Goal: Task Accomplishment & Management: Manage account settings

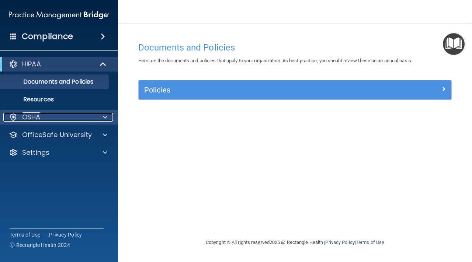
click at [72, 118] on div "OSHA" at bounding box center [49, 117] width 92 height 9
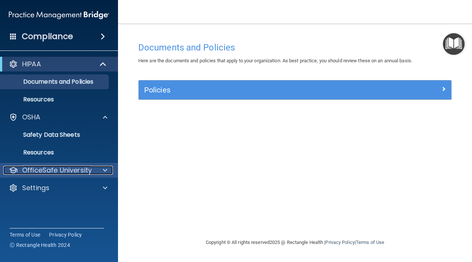
click at [69, 172] on p "OfficeSafe University" at bounding box center [57, 170] width 70 height 9
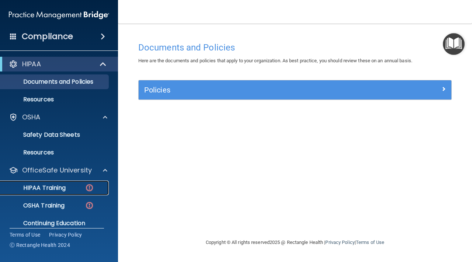
click at [69, 188] on div "HIPAA Training" at bounding box center [55, 188] width 101 height 7
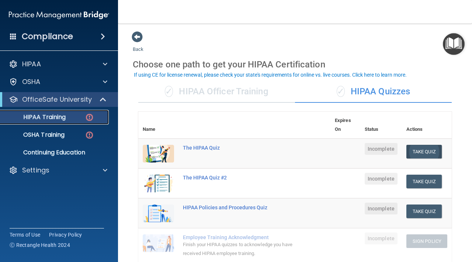
scroll to position [57, 0]
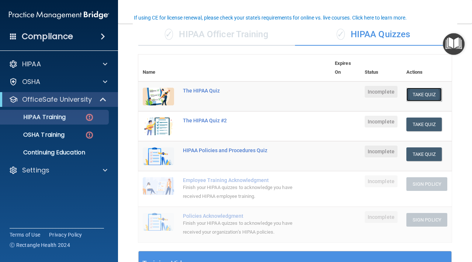
click at [324, 96] on button "Take Quiz" at bounding box center [424, 95] width 35 height 14
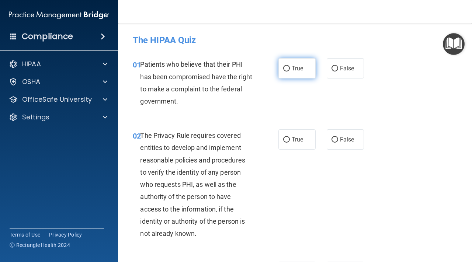
click at [297, 67] on span "True" at bounding box center [297, 68] width 11 height 7
click at [290, 67] on input "True" at bounding box center [286, 69] width 7 height 6
radio input "true"
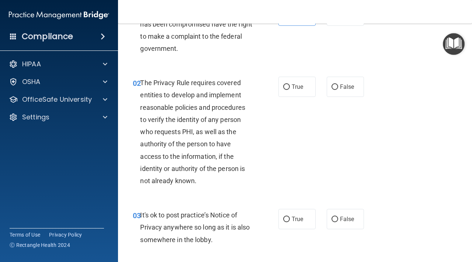
scroll to position [64, 0]
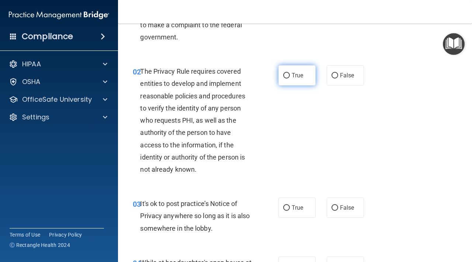
click at [291, 74] on label "True" at bounding box center [297, 75] width 37 height 20
click at [290, 74] on input "True" at bounding box center [286, 76] width 7 height 6
radio input "true"
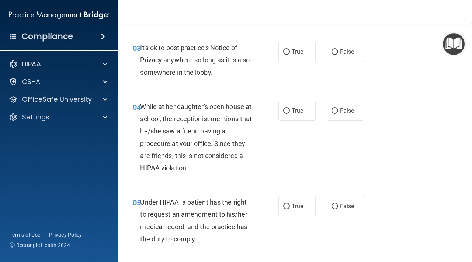
scroll to position [223, 0]
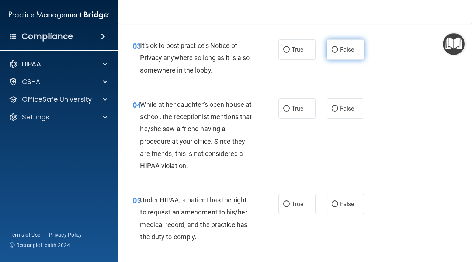
click at [324, 49] on input "False" at bounding box center [335, 50] width 7 height 6
radio input "true"
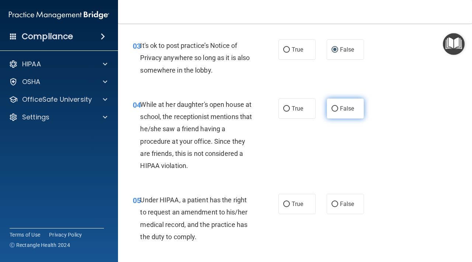
click at [324, 106] on input "False" at bounding box center [335, 109] width 7 height 6
radio input "true"
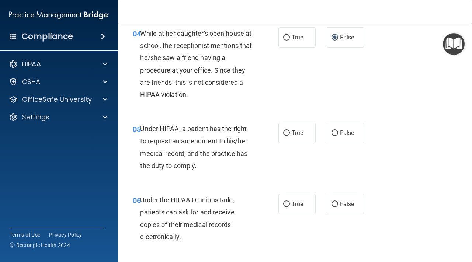
scroll to position [307, 0]
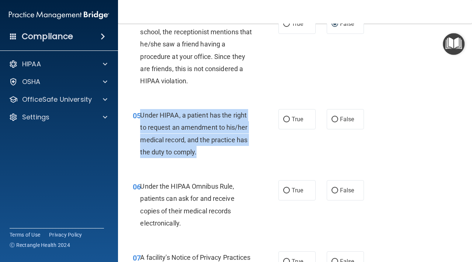
drag, startPoint x: 207, startPoint y: 152, endPoint x: 140, endPoint y: 113, distance: 77.2
click at [140, 113] on div "05 Under HIPAA, a patient has the right to request an amendment to his/her medi…" at bounding box center [206, 135] width 168 height 53
copy div "Under HIPAA, a patient has the right to request an amendment to his/her medical…"
click at [286, 118] on input "True" at bounding box center [286, 120] width 7 height 6
radio input "true"
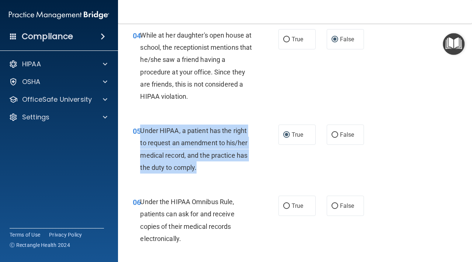
scroll to position [286, 0]
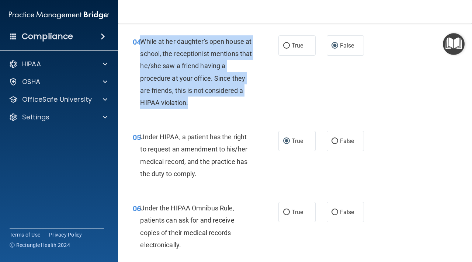
drag, startPoint x: 189, startPoint y: 104, endPoint x: 140, endPoint y: 44, distance: 77.8
click at [140, 44] on div "04 While at her daughter's open house at school, the receptionist mentions that…" at bounding box center [206, 73] width 168 height 77
copy div "While at her daughter's open house at school, the receptionist mentions that he…"
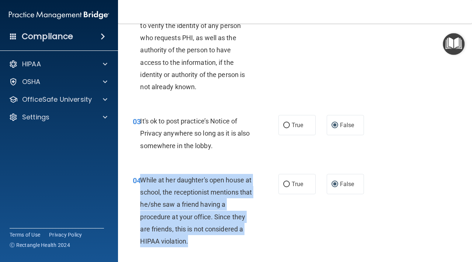
scroll to position [143, 0]
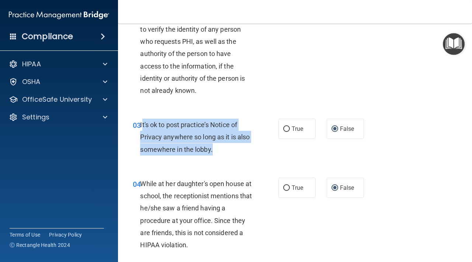
drag, startPoint x: 217, startPoint y: 154, endPoint x: 142, endPoint y: 127, distance: 79.4
click at [142, 127] on div "It's ok to post practice’s Notice of Privacy anywhere so long as it is also som…" at bounding box center [199, 137] width 118 height 37
copy span "t's ok to post practice’s Notice of Privacy anywhere so long as it is also some…"
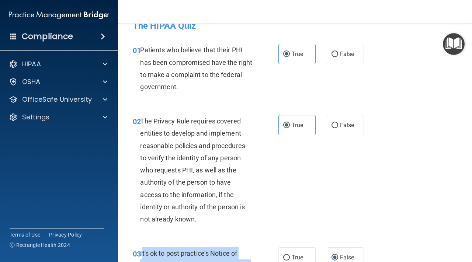
scroll to position [15, 0]
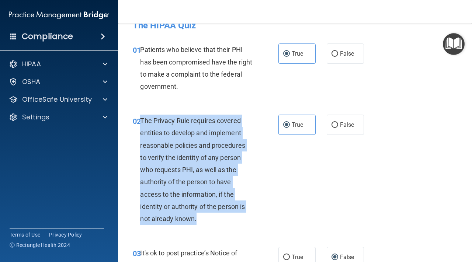
drag, startPoint x: 141, startPoint y: 121, endPoint x: 197, endPoint y: 222, distance: 116.0
click at [197, 222] on div "The Privacy Rule requires covered entities to develop and implement reasonable …" at bounding box center [199, 170] width 118 height 110
copy span "The Privacy Rule requires covered entities to develop and implement reasonable …"
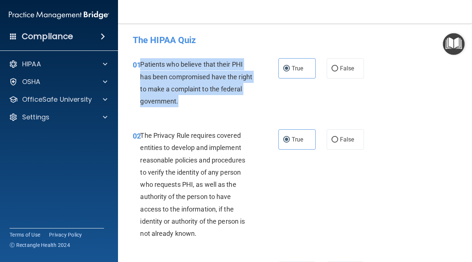
drag, startPoint x: 207, startPoint y: 102, endPoint x: 140, endPoint y: 65, distance: 77.5
click at [140, 65] on div "01 Patients who believe that their PHI has been compromised have the right to m…" at bounding box center [206, 84] width 168 height 53
copy div "Patients who believe that their PHI has been compromised have the right to make…"
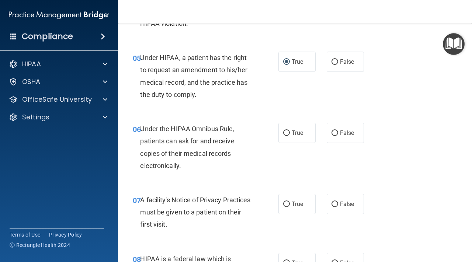
scroll to position [365, 0]
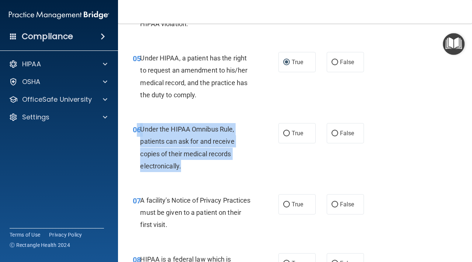
drag, startPoint x: 193, startPoint y: 169, endPoint x: 137, endPoint y: 133, distance: 67.1
click at [137, 133] on div "06 Under the HIPAA Omnibus Rule, patients can ask for and receive copies of the…" at bounding box center [206, 149] width 168 height 53
copy div "6 Under the HIPAA Omnibus Rule, patients can ask for and receive copies of thei…"
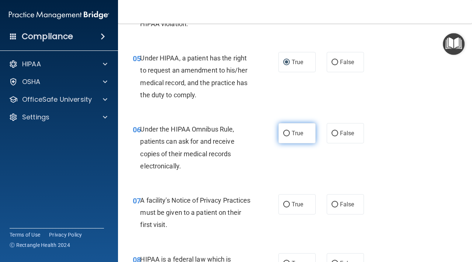
click at [283, 132] on label "True" at bounding box center [297, 133] width 37 height 20
click at [283, 132] on input "True" at bounding box center [286, 134] width 7 height 6
radio input "true"
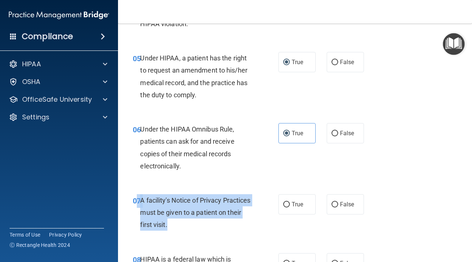
drag, startPoint x: 196, startPoint y: 226, endPoint x: 139, endPoint y: 202, distance: 61.9
click at [139, 202] on div "07 A facility's Notice of Privacy Practices must be given to a patient on their…" at bounding box center [206, 215] width 168 height 41
copy div "7 A facility's Notice of Privacy Practices must be given to a patient on their …"
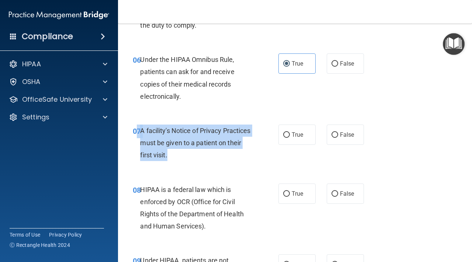
scroll to position [442, 0]
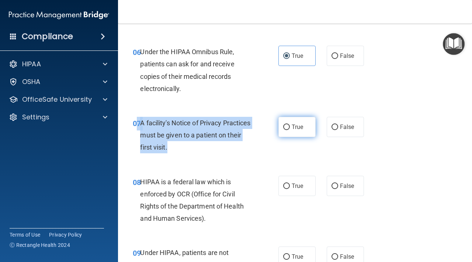
click at [286, 126] on input "True" at bounding box center [286, 128] width 7 height 6
radio input "true"
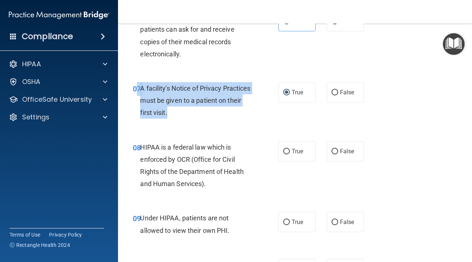
scroll to position [488, 0]
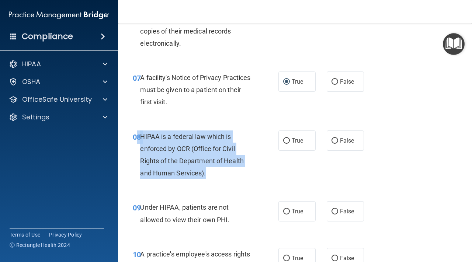
drag, startPoint x: 212, startPoint y: 174, endPoint x: 139, endPoint y: 136, distance: 82.2
click at [139, 136] on div "08 HIPAA is a federal law which is enforced by OCR (Office for Civil Rights of …" at bounding box center [206, 157] width 168 height 53
copy div "HIPAA is a federal law which is enforced by OCR (Office for Civil Rights of the…"
click at [288, 139] on input "True" at bounding box center [286, 141] width 7 height 6
radio input "true"
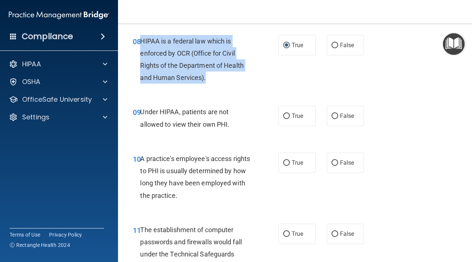
scroll to position [592, 0]
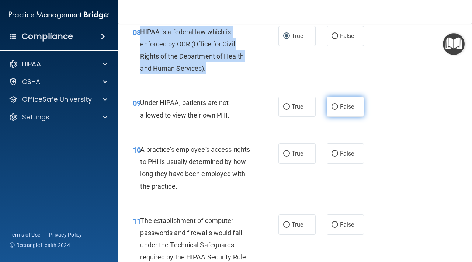
click at [324, 109] on input "False" at bounding box center [335, 107] width 7 height 6
radio input "true"
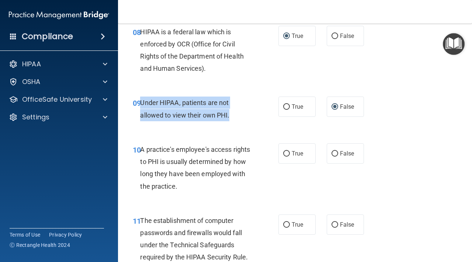
drag, startPoint x: 238, startPoint y: 118, endPoint x: 140, endPoint y: 103, distance: 99.3
click at [140, 103] on div "09 Under HIPAA, patients are not allowed to view their own PHI." at bounding box center [206, 111] width 168 height 28
copy div "Under HIPAA, patients are not allowed to view their own PHI."
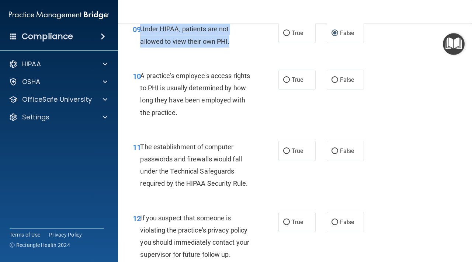
scroll to position [690, 0]
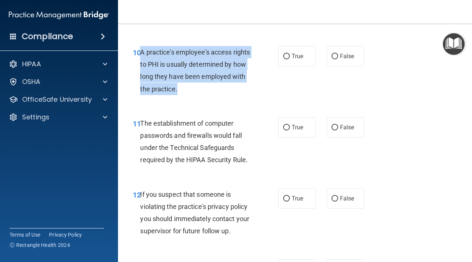
drag, startPoint x: 191, startPoint y: 90, endPoint x: 140, endPoint y: 56, distance: 61.6
click at [140, 56] on div "10 A practice's employee's access rights to PHI is usually determined by how lo…" at bounding box center [206, 72] width 168 height 53
copy div "A practice's employee's access rights to PHI is usually determined by how long …"
click at [324, 126] on input "False" at bounding box center [335, 128] width 7 height 6
radio input "true"
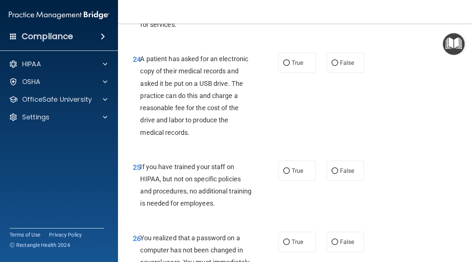
scroll to position [2131, 0]
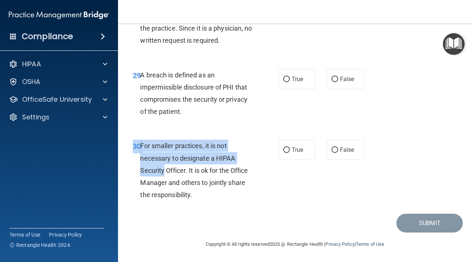
drag, startPoint x: 204, startPoint y: 207, endPoint x: 164, endPoint y: 167, distance: 56.4
click at [164, 167] on div "30 For smaller practices, it is not necessary to designate a HIPAA Security Off…" at bounding box center [295, 172] width 336 height 83
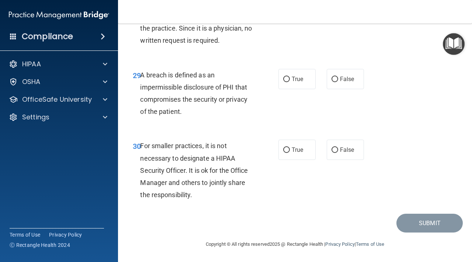
click at [164, 168] on span "For smaller practices, it is not necessary to designate a HIPAA Security Office…" at bounding box center [194, 170] width 108 height 57
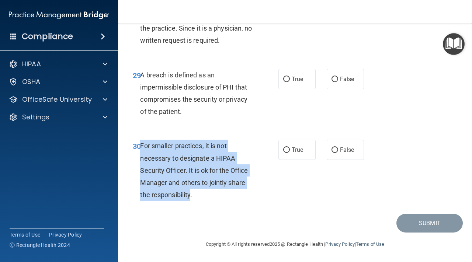
drag, startPoint x: 141, startPoint y: 146, endPoint x: 191, endPoint y: 199, distance: 73.6
click at [191, 199] on div "For smaller practices, it is not necessary to designate a HIPAA Security Office…" at bounding box center [199, 170] width 118 height 61
click at [324, 151] on input "False" at bounding box center [335, 151] width 7 height 6
radio input "true"
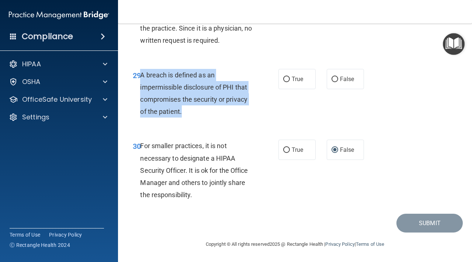
drag, startPoint x: 189, startPoint y: 112, endPoint x: 139, endPoint y: 73, distance: 63.4
click at [139, 73] on div "29 A breach is defined as an impermissible disclosure of PHI that compromises t…" at bounding box center [206, 95] width 168 height 53
click at [284, 79] on input "True" at bounding box center [286, 80] width 7 height 6
radio input "true"
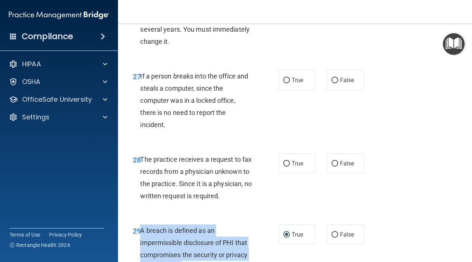
scroll to position [1970, 0]
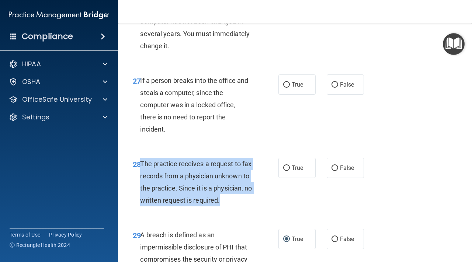
drag, startPoint x: 235, startPoint y: 205, endPoint x: 141, endPoint y: 165, distance: 102.6
click at [141, 165] on div "The practice receives a request to fax records from a physician unknown to the …" at bounding box center [199, 182] width 118 height 49
click at [324, 169] on input "False" at bounding box center [335, 169] width 7 height 6
radio input "true"
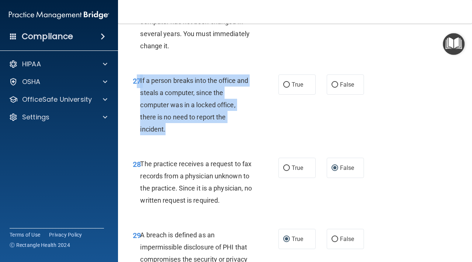
drag, startPoint x: 182, startPoint y: 130, endPoint x: 138, endPoint y: 85, distance: 62.7
click at [138, 85] on div "27 If a person breaks into the office and steals a computer, since the computer…" at bounding box center [206, 107] width 168 height 65
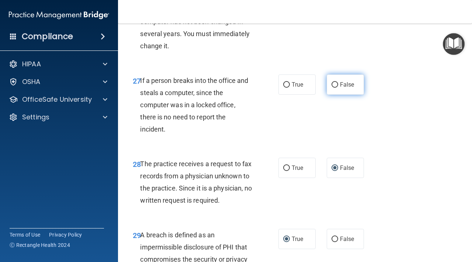
click at [324, 86] on span "False" at bounding box center [347, 84] width 14 height 7
click at [324, 86] on input "False" at bounding box center [335, 85] width 7 height 6
radio input "true"
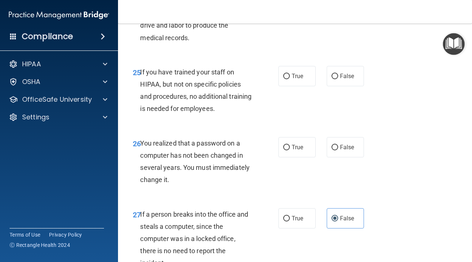
scroll to position [1833, 0]
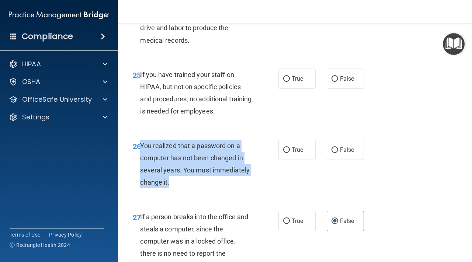
drag, startPoint x: 181, startPoint y: 183, endPoint x: 140, endPoint y: 148, distance: 53.9
click at [140, 148] on div "You realized that a password on a computer has not been changed in several year…" at bounding box center [199, 164] width 118 height 49
click at [288, 150] on input "True" at bounding box center [286, 151] width 7 height 6
radio input "true"
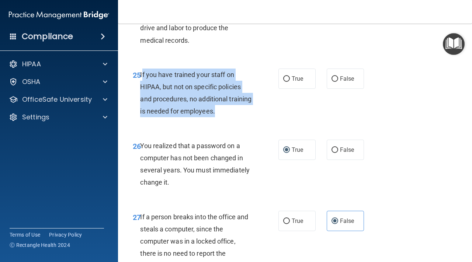
drag, startPoint x: 242, startPoint y: 116, endPoint x: 142, endPoint y: 76, distance: 107.5
click at [142, 76] on div "If you have trained your staff on HIPAA, but not on specific policies and proce…" at bounding box center [199, 93] width 118 height 49
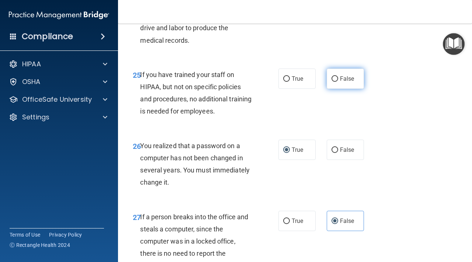
click at [324, 80] on label "False" at bounding box center [345, 79] width 37 height 20
click at [324, 80] on input "False" at bounding box center [335, 79] width 7 height 6
radio input "true"
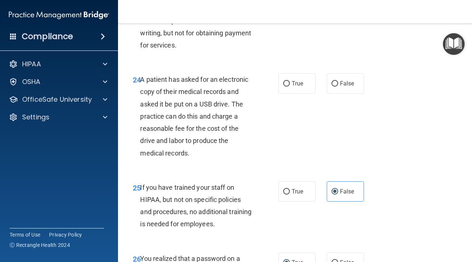
scroll to position [1710, 0]
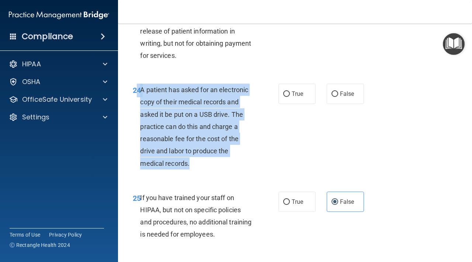
drag, startPoint x: 199, startPoint y: 169, endPoint x: 138, endPoint y: 90, distance: 100.1
click at [138, 90] on div "24 A patient has asked for an electronic copy of their medical records and aske…" at bounding box center [206, 129] width 168 height 90
click at [286, 96] on input "True" at bounding box center [286, 95] width 7 height 6
radio input "true"
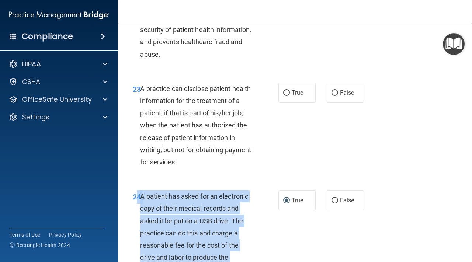
scroll to position [1594, 0]
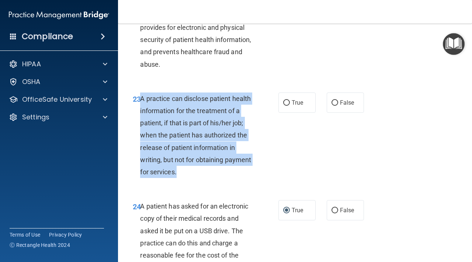
drag, startPoint x: 185, startPoint y: 175, endPoint x: 141, endPoint y: 102, distance: 85.3
click at [141, 102] on div "A practice can disclose patient health information for the treatment of a patie…" at bounding box center [199, 136] width 118 height 86
click at [324, 104] on input "False" at bounding box center [335, 103] width 7 height 6
radio input "true"
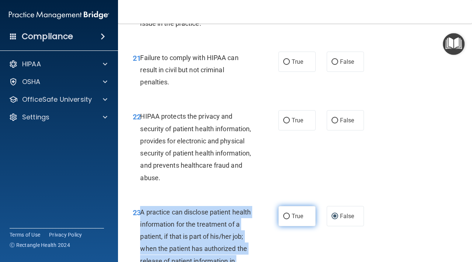
scroll to position [1477, 0]
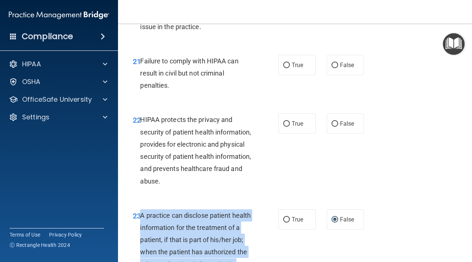
click at [324, 44] on img "Open Resource Center" at bounding box center [454, 44] width 22 height 22
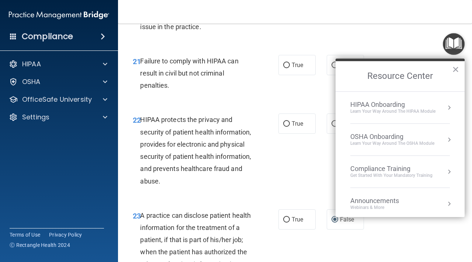
click at [186, 185] on div "HIPAA protects the privacy and security of patient health information, provides…" at bounding box center [199, 150] width 118 height 73
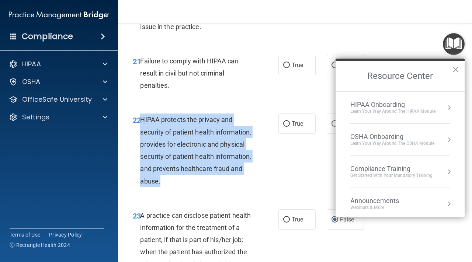
drag, startPoint x: 166, startPoint y: 183, endPoint x: 141, endPoint y: 122, distance: 66.1
click at [141, 122] on div "HIPAA protects the privacy and security of patient health information, provides…" at bounding box center [199, 150] width 118 height 73
click at [324, 75] on button "×" at bounding box center [456, 69] width 7 height 12
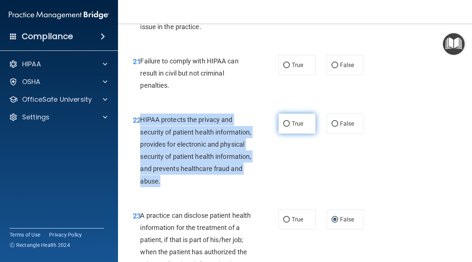
click at [285, 122] on input "True" at bounding box center [286, 124] width 7 height 6
radio input "true"
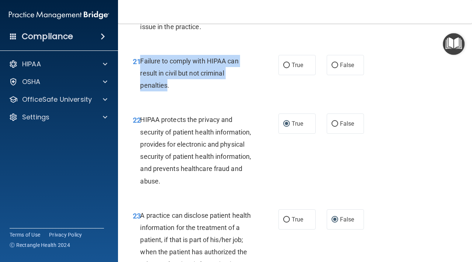
drag, startPoint x: 167, startPoint y: 89, endPoint x: 140, endPoint y: 64, distance: 36.6
click at [140, 64] on span "Failure to comply with HIPAA can result in civil but not criminal penalties." at bounding box center [189, 73] width 98 height 32
click at [324, 67] on input "False" at bounding box center [335, 66] width 7 height 6
radio input "true"
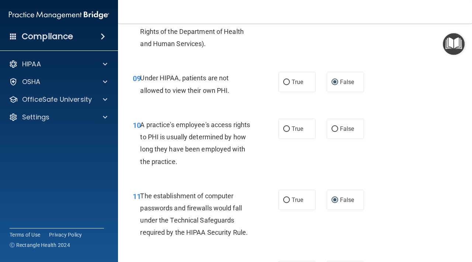
scroll to position [644, 0]
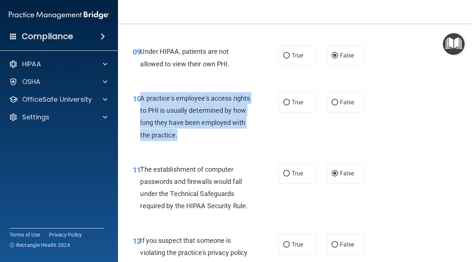
drag, startPoint x: 185, startPoint y: 135, endPoint x: 141, endPoint y: 100, distance: 56.8
click at [141, 100] on div "A practice's employee's access rights to PHI is usually determined by how long …" at bounding box center [199, 116] width 118 height 49
click at [324, 102] on input "False" at bounding box center [335, 103] width 7 height 6
radio input "true"
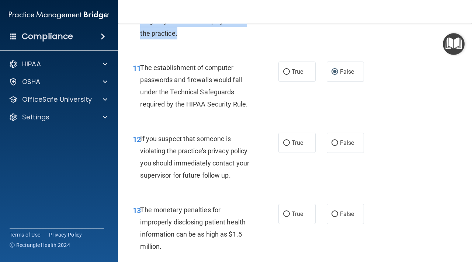
scroll to position [762, 0]
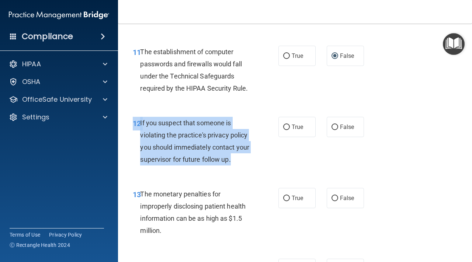
drag, startPoint x: 238, startPoint y: 163, endPoint x: 139, endPoint y: 116, distance: 109.5
click at [139, 116] on div "12 If you suspect that someone is violating the practice's privacy policy you s…" at bounding box center [295, 143] width 336 height 71
click at [203, 149] on span "If you suspect that someone is violating the practice's privacy policy you shou…" at bounding box center [194, 141] width 109 height 45
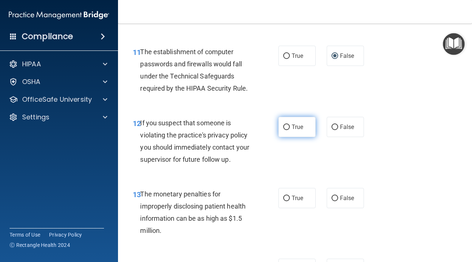
click at [287, 126] on input "True" at bounding box center [286, 128] width 7 height 6
radio input "true"
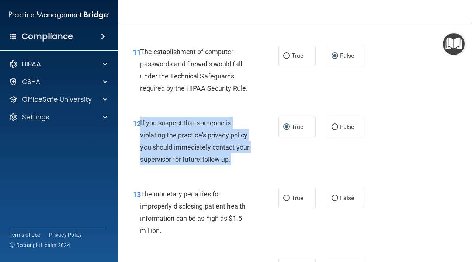
drag, startPoint x: 241, startPoint y: 163, endPoint x: 140, endPoint y: 127, distance: 107.5
click at [140, 127] on div "12 If you suspect that someone is violating the practice's privacy policy you s…" at bounding box center [206, 143] width 168 height 53
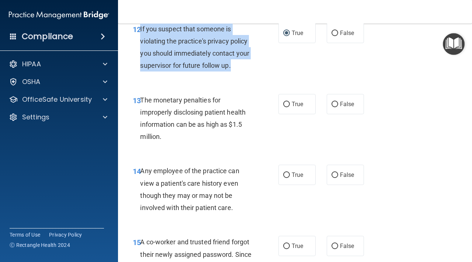
scroll to position [874, 0]
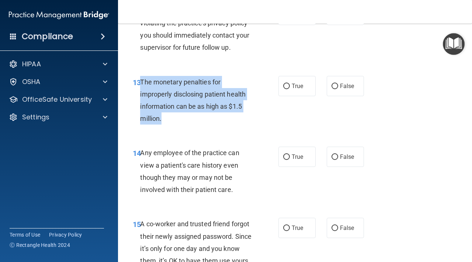
drag, startPoint x: 169, startPoint y: 123, endPoint x: 141, endPoint y: 84, distance: 47.9
click at [141, 84] on div "The monetary penalties for improperly disclosing patient health information can…" at bounding box center [199, 100] width 118 height 49
click at [288, 86] on input "True" at bounding box center [286, 87] width 7 height 6
radio input "true"
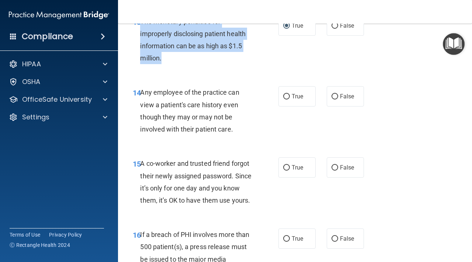
scroll to position [941, 0]
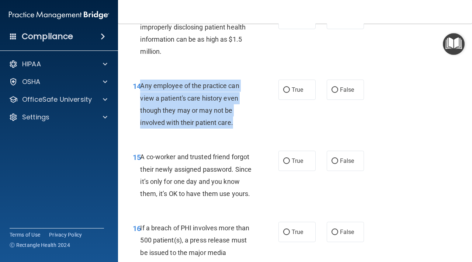
drag, startPoint x: 236, startPoint y: 122, endPoint x: 141, endPoint y: 85, distance: 102.5
click at [141, 85] on div "Any employee of the practice can view a patient's care history even though they…" at bounding box center [199, 104] width 118 height 49
click at [324, 87] on input "False" at bounding box center [335, 90] width 7 height 6
radio input "true"
drag, startPoint x: 334, startPoint y: 87, endPoint x: 243, endPoint y: 142, distance: 106.3
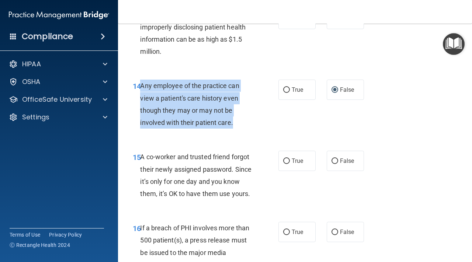
click at [243, 142] on div "01 Patients who believe that their PHI has been compromised have the right to m…" at bounding box center [295, 255] width 336 height 2295
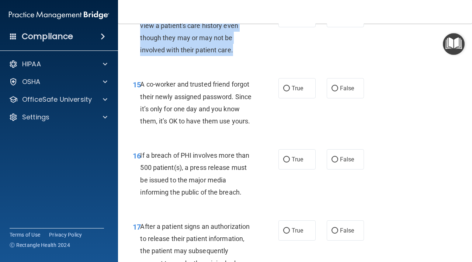
scroll to position [1020, 0]
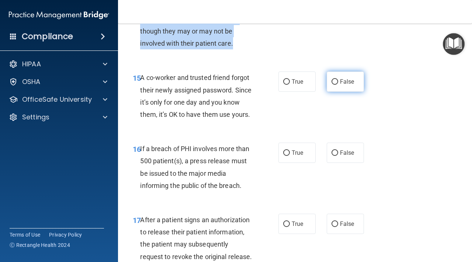
click at [324, 83] on input "False" at bounding box center [335, 82] width 7 height 6
radio input "true"
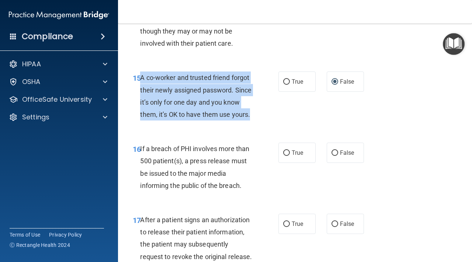
drag, startPoint x: 253, startPoint y: 117, endPoint x: 141, endPoint y: 80, distance: 118.0
click at [141, 80] on div "A co-worker and trusted friend forgot their newly assigned password. Since it’s…" at bounding box center [199, 96] width 118 height 49
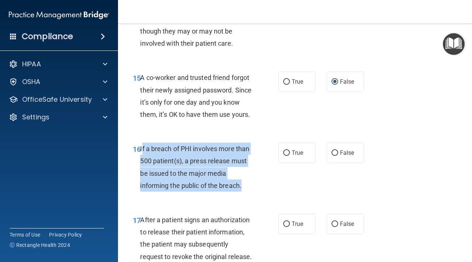
drag, startPoint x: 249, startPoint y: 188, endPoint x: 142, endPoint y: 149, distance: 114.0
click at [142, 149] on div "If a breach of PHI involves more than 500 patient(s), a press release must be i…" at bounding box center [199, 167] width 118 height 49
click at [287, 153] on input "True" at bounding box center [286, 154] width 7 height 6
radio input "true"
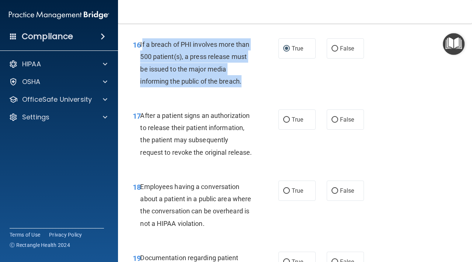
scroll to position [1135, 0]
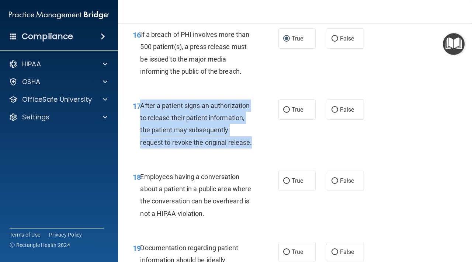
drag, startPoint x: 237, startPoint y: 146, endPoint x: 141, endPoint y: 107, distance: 104.0
click at [141, 107] on div "After a patient signs an authorization to release their patient information, th…" at bounding box center [199, 124] width 118 height 49
click at [287, 107] on input "True" at bounding box center [286, 110] width 7 height 6
radio input "true"
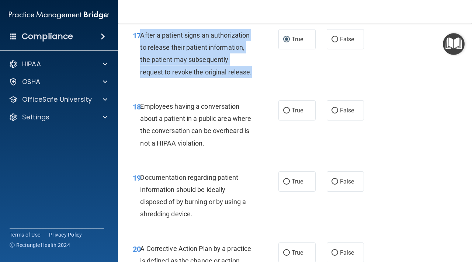
scroll to position [1216, 0]
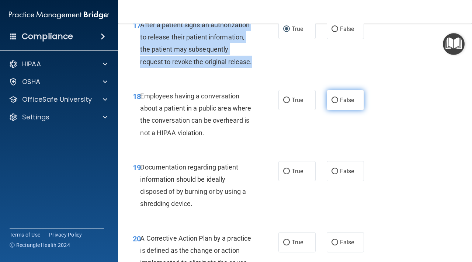
click at [324, 103] on input "False" at bounding box center [335, 101] width 7 height 6
radio input "true"
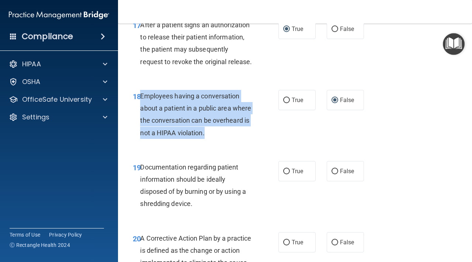
drag, startPoint x: 210, startPoint y: 135, endPoint x: 140, endPoint y: 100, distance: 78.7
click at [140, 100] on div "Employees having a conversation about a patient in a public area where the conv…" at bounding box center [199, 114] width 118 height 49
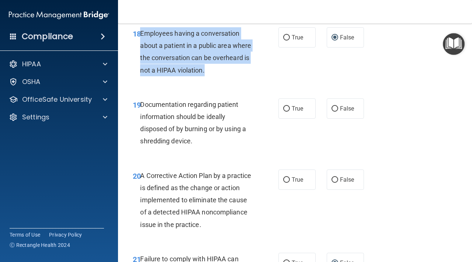
scroll to position [1287, 0]
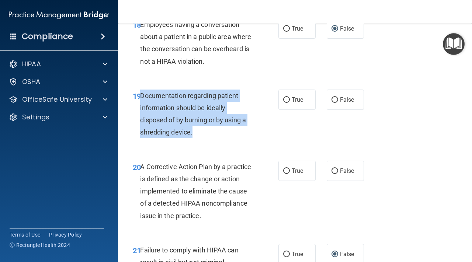
drag, startPoint x: 197, startPoint y: 136, endPoint x: 140, endPoint y: 96, distance: 69.4
click at [140, 96] on div "Documentation regarding patient information should be ideally disposed of by bu…" at bounding box center [199, 114] width 118 height 49
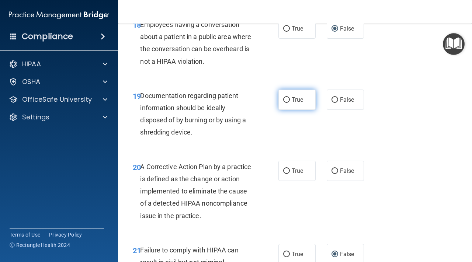
click at [283, 100] on label "True" at bounding box center [297, 100] width 37 height 20
click at [283, 100] on input "True" at bounding box center [286, 100] width 7 height 6
radio input "true"
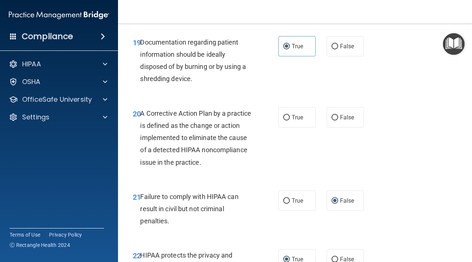
scroll to position [1346, 0]
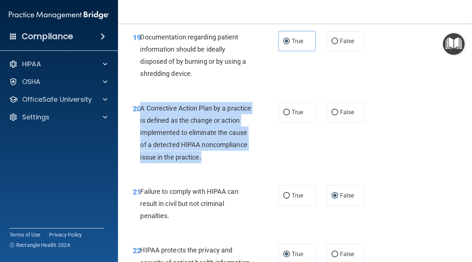
drag, startPoint x: 211, startPoint y: 164, endPoint x: 141, endPoint y: 109, distance: 89.4
click at [141, 109] on div "A Corrective Action Plan by a practice is defined as the change or action imple…" at bounding box center [199, 132] width 118 height 61
click at [286, 112] on input "True" at bounding box center [286, 113] width 7 height 6
radio input "true"
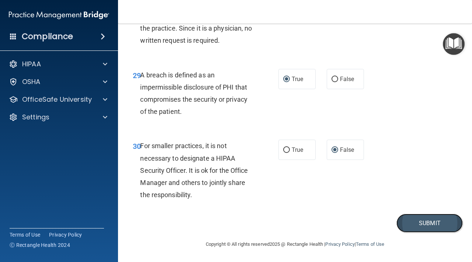
click at [324, 224] on button "Submit" at bounding box center [430, 223] width 66 height 19
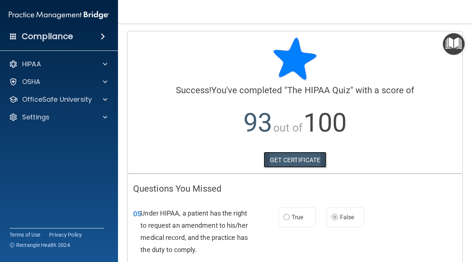
click at [288, 162] on link "GET CERTIFICATE" at bounding box center [295, 160] width 63 height 16
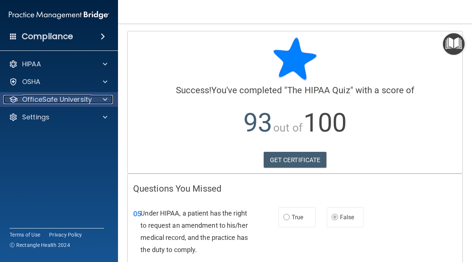
click at [80, 100] on p "OfficeSafe University" at bounding box center [57, 99] width 70 height 9
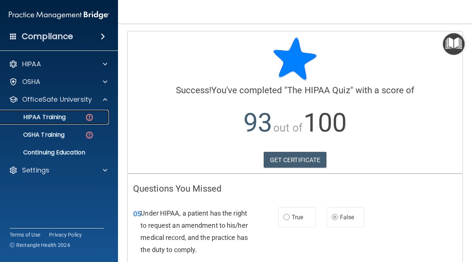
click at [71, 120] on div "HIPAA Training" at bounding box center [55, 117] width 101 height 7
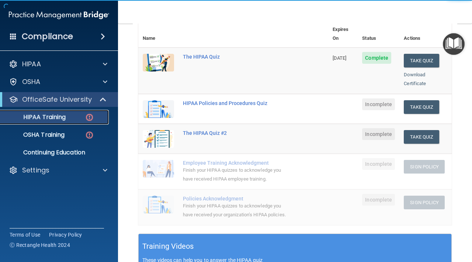
scroll to position [92, 0]
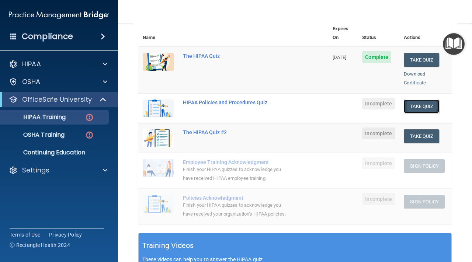
click at [324, 100] on button "Take Quiz" at bounding box center [421, 107] width 35 height 14
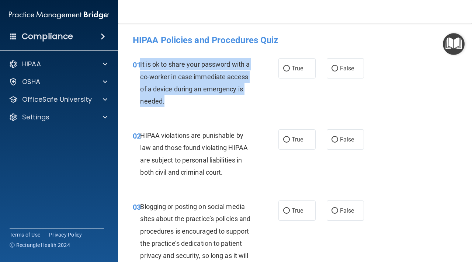
drag, startPoint x: 169, startPoint y: 103, endPoint x: 141, endPoint y: 64, distance: 48.4
click at [141, 64] on div "It is ok to share your password with a co-worker in case immediate access of a …" at bounding box center [199, 82] width 118 height 49
click at [324, 68] on input "False" at bounding box center [335, 69] width 7 height 6
radio input "true"
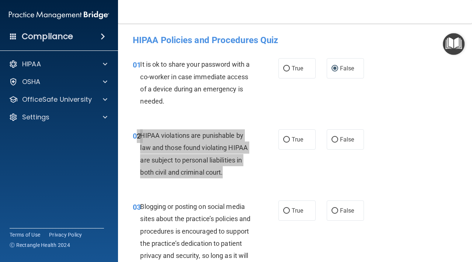
drag, startPoint x: 239, startPoint y: 171, endPoint x: 135, endPoint y: 134, distance: 109.9
click at [0, 134] on html "Compliance HIPAA Documents and Policies Report an Incident Business Associates …" at bounding box center [236, 131] width 472 height 262
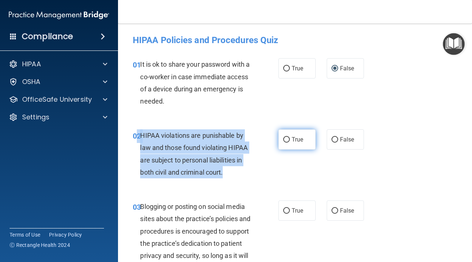
click at [288, 137] on input "True" at bounding box center [286, 140] width 7 height 6
radio input "true"
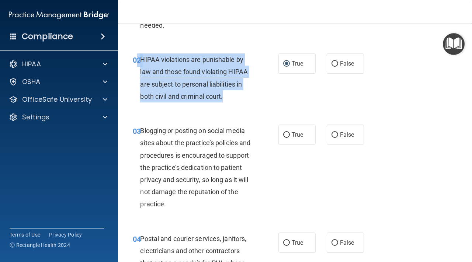
scroll to position [78, 0]
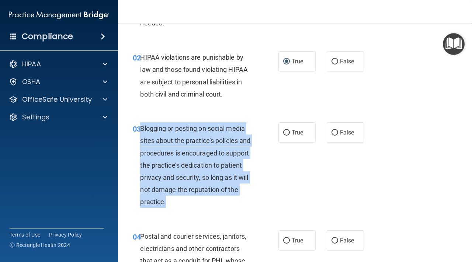
drag, startPoint x: 180, startPoint y: 203, endPoint x: 141, endPoint y: 129, distance: 83.7
click at [141, 129] on div "Blogging or posting on social media sites about the practice’s policies and pro…" at bounding box center [199, 166] width 118 height 86
click at [324, 132] on input "False" at bounding box center [335, 133] width 7 height 6
radio input "true"
click at [265, 193] on div "03 Blogging or posting on social media sites about the practice’s policies and …" at bounding box center [206, 168] width 168 height 90
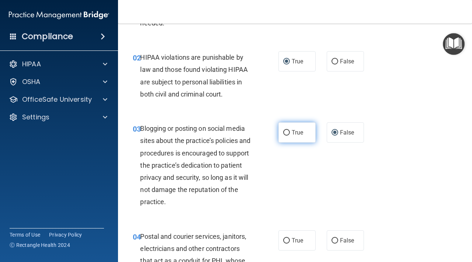
click at [287, 132] on input "True" at bounding box center [286, 133] width 7 height 6
radio input "true"
radio input "false"
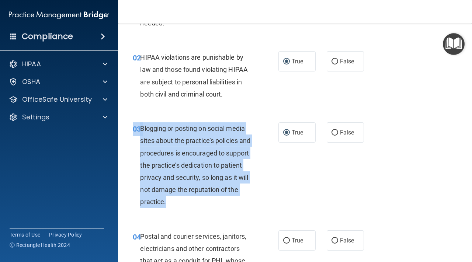
drag, startPoint x: 132, startPoint y: 123, endPoint x: 175, endPoint y: 212, distance: 99.1
click at [175, 212] on div "03 Blogging or posting on social media sites about the practice’s policies and …" at bounding box center [206, 168] width 168 height 90
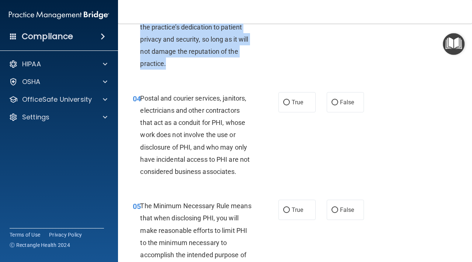
scroll to position [218, 0]
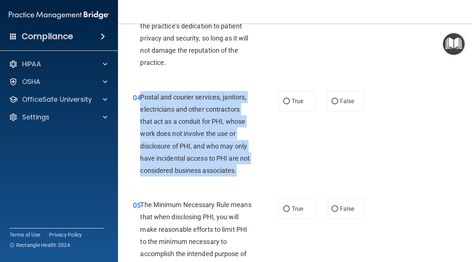
drag, startPoint x: 141, startPoint y: 97, endPoint x: 241, endPoint y: 173, distance: 126.2
click at [241, 173] on div "Postal and courier services, janitors, electricians and other contractors that …" at bounding box center [199, 134] width 118 height 86
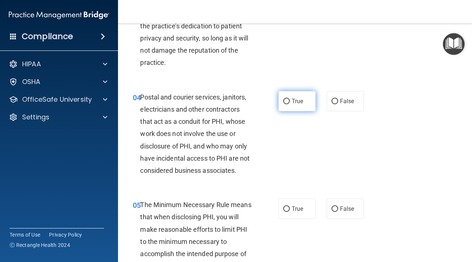
click at [293, 100] on span "True" at bounding box center [297, 101] width 11 height 7
click at [290, 100] on input "True" at bounding box center [286, 102] width 7 height 6
radio input "true"
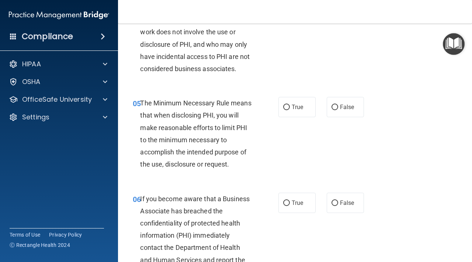
scroll to position [340, 0]
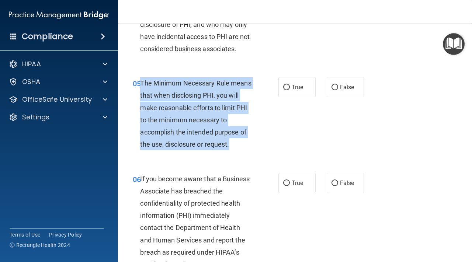
drag, startPoint x: 141, startPoint y: 83, endPoint x: 232, endPoint y: 145, distance: 109.9
click at [232, 145] on div "The Minimum Necessary Rule means that when disclosing PHI, you will make reason…" at bounding box center [199, 113] width 118 height 73
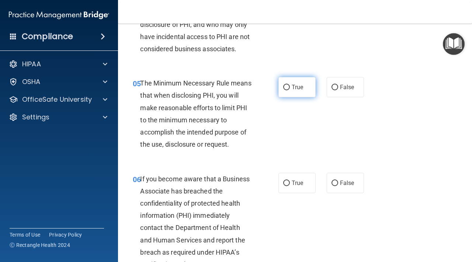
click at [286, 83] on label "True" at bounding box center [297, 87] width 37 height 20
click at [286, 85] on input "True" at bounding box center [286, 88] width 7 height 6
radio input "true"
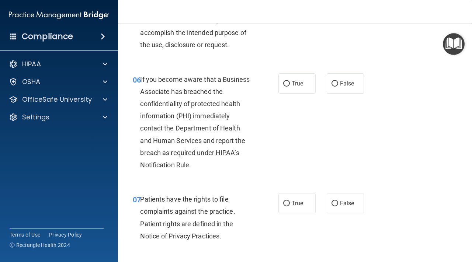
scroll to position [446, 0]
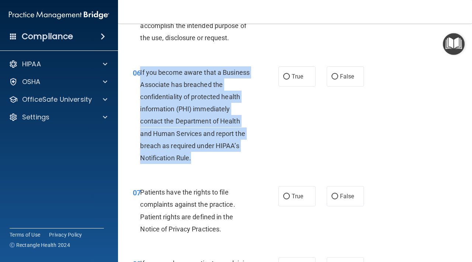
drag, startPoint x: 141, startPoint y: 72, endPoint x: 195, endPoint y: 159, distance: 102.8
click at [195, 159] on div "If you become aware that a Business Associate has breached the confidentiality …" at bounding box center [199, 115] width 118 height 98
click at [324, 74] on input "False" at bounding box center [335, 77] width 7 height 6
radio input "true"
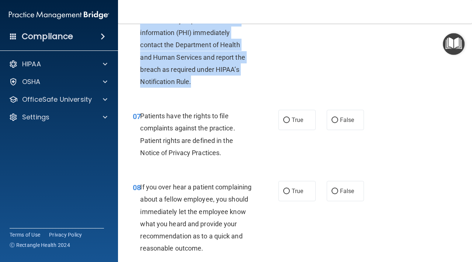
scroll to position [528, 0]
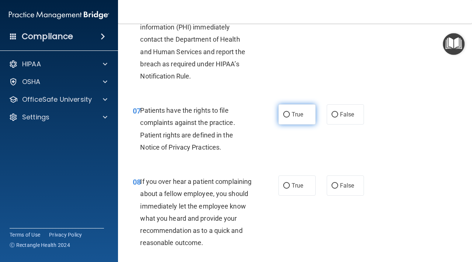
click at [293, 113] on span "True" at bounding box center [297, 114] width 11 height 7
click at [290, 113] on input "True" at bounding box center [286, 115] width 7 height 6
radio input "true"
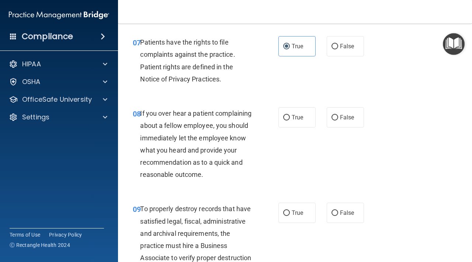
scroll to position [591, 0]
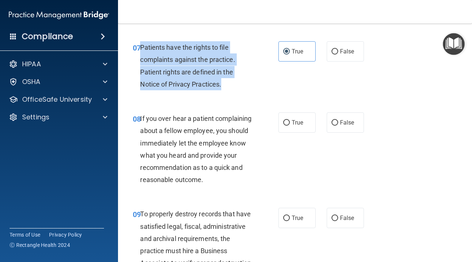
drag, startPoint x: 227, startPoint y: 86, endPoint x: 140, endPoint y: 50, distance: 94.5
click at [140, 50] on div "07 Patients have the rights to file complaints against the practice. Patient ri…" at bounding box center [206, 67] width 168 height 53
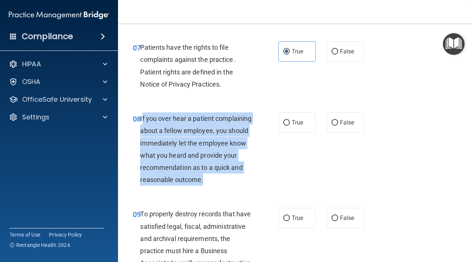
drag, startPoint x: 142, startPoint y: 118, endPoint x: 253, endPoint y: 179, distance: 126.7
click at [253, 179] on div "If you over hear a patient complaining about a fellow employee, you should imme…" at bounding box center [199, 149] width 118 height 73
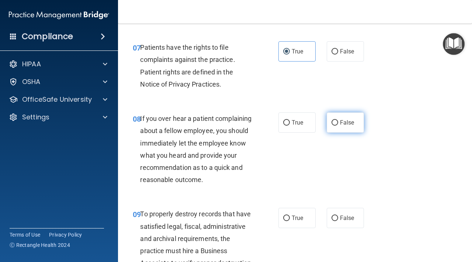
click at [324, 124] on label "False" at bounding box center [345, 123] width 37 height 20
click at [324, 124] on input "False" at bounding box center [335, 123] width 7 height 6
radio input "true"
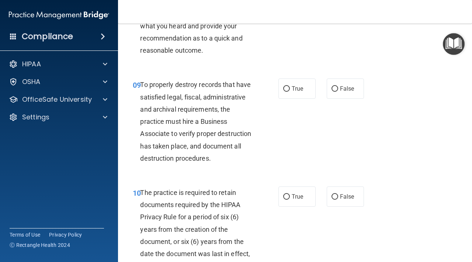
scroll to position [723, 0]
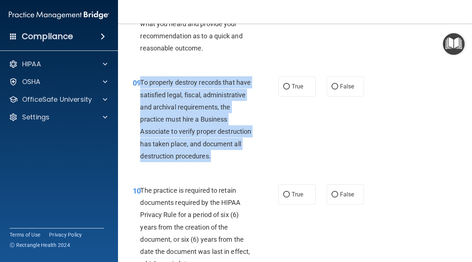
drag, startPoint x: 141, startPoint y: 82, endPoint x: 226, endPoint y: 153, distance: 110.8
click at [226, 153] on div "To properly destroy records that have satisfied legal, fiscal, administrative a…" at bounding box center [199, 119] width 118 height 86
click at [324, 87] on input "False" at bounding box center [335, 87] width 7 height 6
radio input "true"
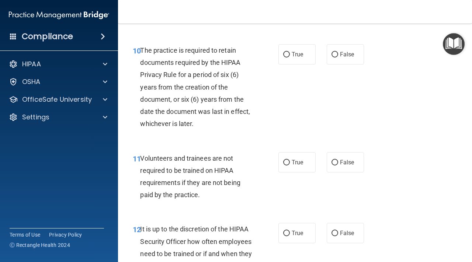
scroll to position [869, 0]
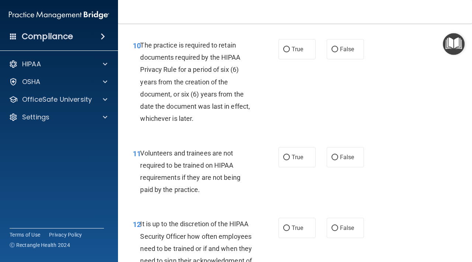
click at [185, 71] on span "The practice is required to retain documents required by the HIPAA Privacy Rule…" at bounding box center [195, 81] width 110 height 81
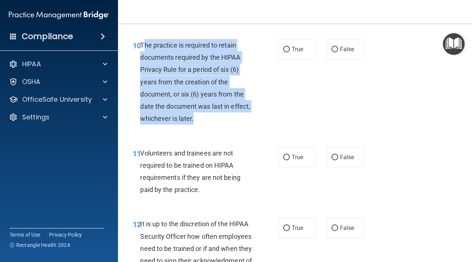
drag, startPoint x: 142, startPoint y: 44, endPoint x: 203, endPoint y: 121, distance: 97.7
click at [203, 121] on div "The practice is required to retain documents required by the HIPAA Privacy Rule…" at bounding box center [199, 82] width 118 height 86
click at [288, 47] on input "True" at bounding box center [286, 50] width 7 height 6
radio input "true"
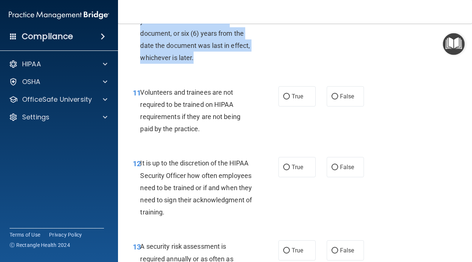
scroll to position [942, 0]
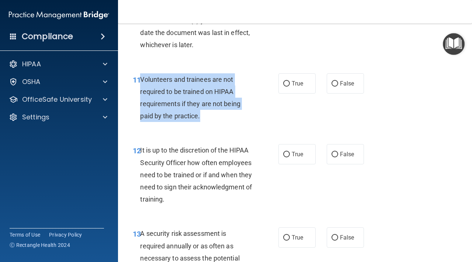
drag, startPoint x: 141, startPoint y: 79, endPoint x: 203, endPoint y: 120, distance: 74.6
click at [203, 120] on div "Volunteers and trainees are not required to be trained on HIPAA requirements if…" at bounding box center [199, 97] width 118 height 49
click at [324, 84] on input "False" at bounding box center [335, 84] width 7 height 6
radio input "true"
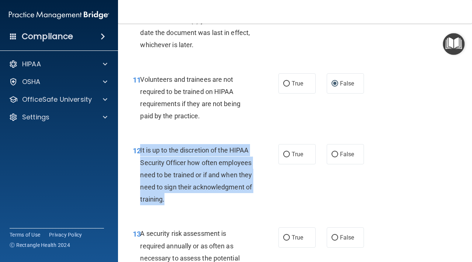
drag, startPoint x: 189, startPoint y: 204, endPoint x: 140, endPoint y: 152, distance: 71.0
click at [140, 152] on div "12 It is up to the discretion of the HIPAA Security Officer how often employees…" at bounding box center [206, 176] width 168 height 65
click at [324, 152] on input "False" at bounding box center [335, 155] width 7 height 6
radio input "true"
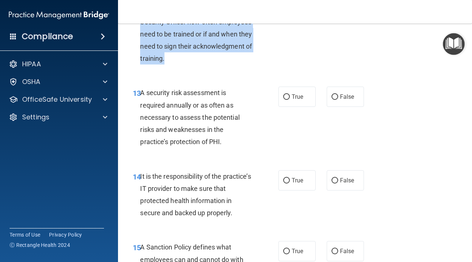
scroll to position [1087, 0]
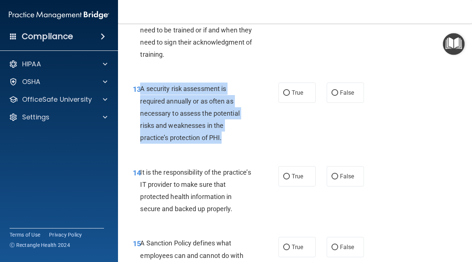
drag, startPoint x: 224, startPoint y: 141, endPoint x: 142, endPoint y: 93, distance: 95.3
click at [142, 93] on div "A security risk assessment is required annually or as often as necessary to ass…" at bounding box center [199, 113] width 118 height 61
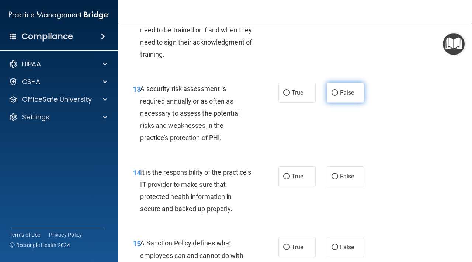
click at [324, 94] on label "False" at bounding box center [345, 93] width 37 height 20
click at [324, 94] on input "False" at bounding box center [335, 93] width 7 height 6
radio input "true"
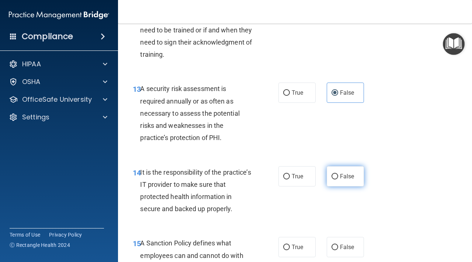
click at [324, 174] on input "False" at bounding box center [335, 177] width 7 height 6
radio input "true"
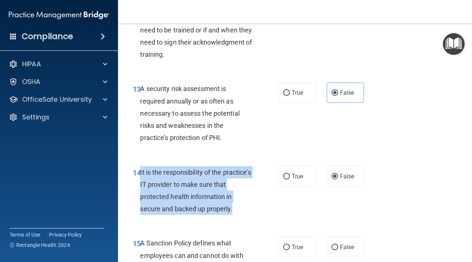
drag, startPoint x: 237, startPoint y: 216, endPoint x: 141, endPoint y: 175, distance: 104.7
click at [141, 175] on div "14 It is the responsibility of the practice’s IT provider to make sure that pro…" at bounding box center [206, 192] width 168 height 53
click at [286, 175] on input "True" at bounding box center [286, 177] width 7 height 6
radio input "true"
radio input "false"
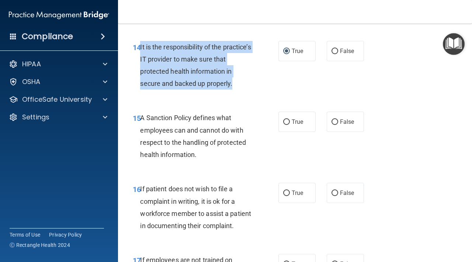
scroll to position [1226, 0]
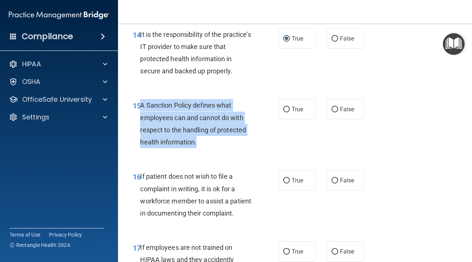
drag, startPoint x: 140, startPoint y: 104, endPoint x: 197, endPoint y: 146, distance: 70.5
click at [197, 146] on div "15 A Sanction Policy defines what employees can and cannot do with respect to t…" at bounding box center [206, 125] width 168 height 53
click at [283, 111] on input "True" at bounding box center [286, 110] width 7 height 6
radio input "true"
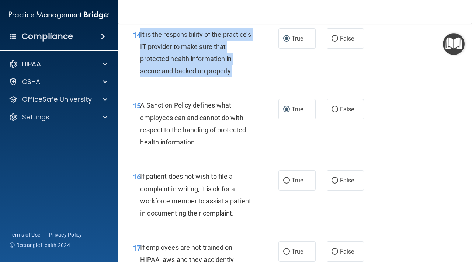
drag, startPoint x: 238, startPoint y: 73, endPoint x: 140, endPoint y: 34, distance: 105.9
click at [140, 34] on div "14 It is the responsibility of the practice’s IT provider to make sure that pro…" at bounding box center [206, 54] width 168 height 53
click at [324, 38] on input "False" at bounding box center [335, 39] width 7 height 6
radio input "true"
radio input "false"
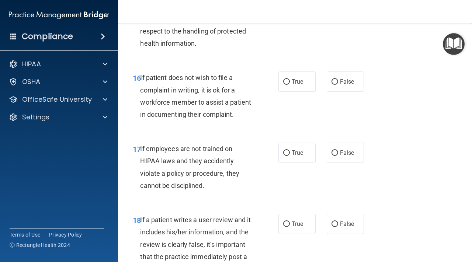
scroll to position [1327, 0]
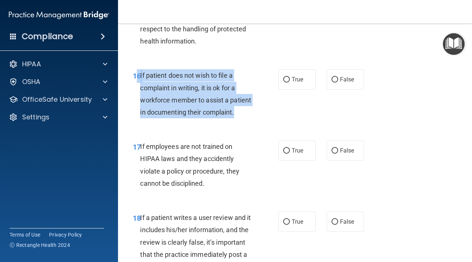
drag, startPoint x: 244, startPoint y: 117, endPoint x: 138, endPoint y: 77, distance: 113.2
click at [138, 77] on div "16 If patient does not wish to file a complaint in writing, it is ok for a work…" at bounding box center [206, 95] width 168 height 53
click at [285, 78] on input "True" at bounding box center [286, 80] width 7 height 6
radio input "true"
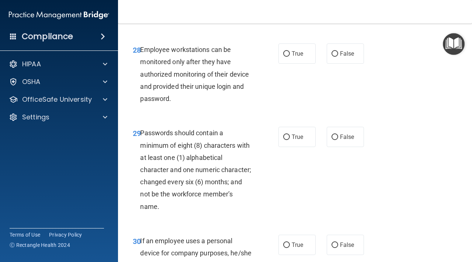
scroll to position [2327, 0]
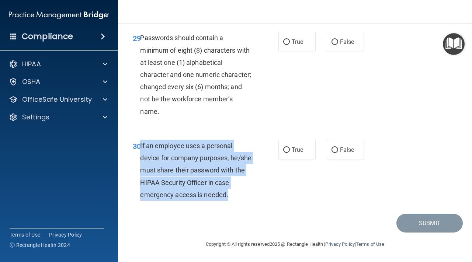
drag, startPoint x: 236, startPoint y: 203, endPoint x: 141, endPoint y: 147, distance: 110.9
click at [141, 147] on div "30 If an employee uses a personal device for company purposes, he/she must shar…" at bounding box center [206, 172] width 168 height 65
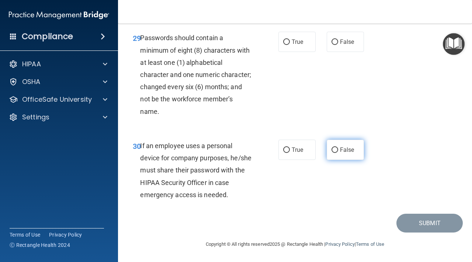
click at [324, 151] on span "False" at bounding box center [347, 150] width 14 height 7
click at [324, 151] on input "False" at bounding box center [335, 151] width 7 height 6
radio input "true"
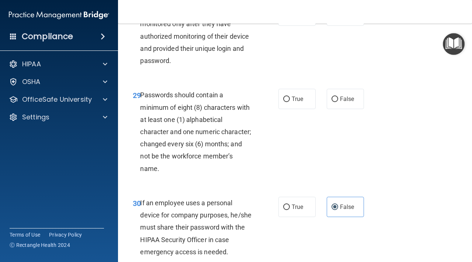
scroll to position [2261, 0]
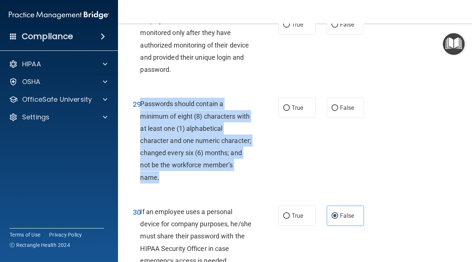
drag, startPoint x: 169, startPoint y: 182, endPoint x: 142, endPoint y: 105, distance: 81.8
click at [142, 105] on div "Passwords should contain a minimum of eight (8) characters with at least one (1…" at bounding box center [199, 141] width 118 height 86
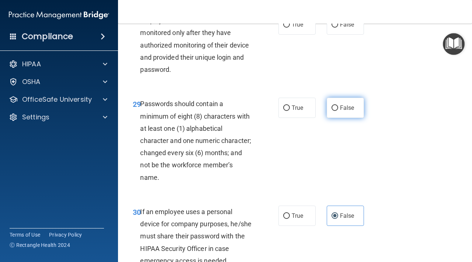
click at [324, 106] on label "False" at bounding box center [345, 108] width 37 height 20
click at [324, 106] on input "False" at bounding box center [335, 109] width 7 height 6
radio input "true"
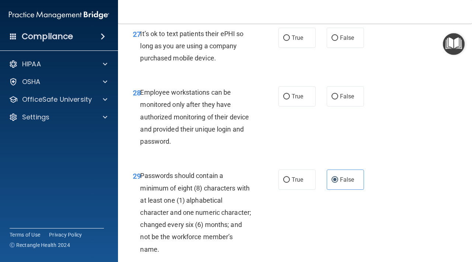
scroll to position [2186, 0]
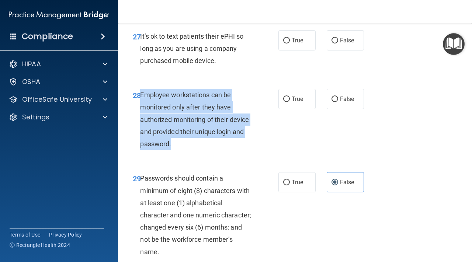
drag, startPoint x: 178, startPoint y: 145, endPoint x: 140, endPoint y: 98, distance: 60.4
click at [140, 98] on div "Employee workstations can be monitored only after they have authorized monitori…" at bounding box center [199, 119] width 118 height 61
click at [324, 99] on input "False" at bounding box center [335, 100] width 7 height 6
radio input "true"
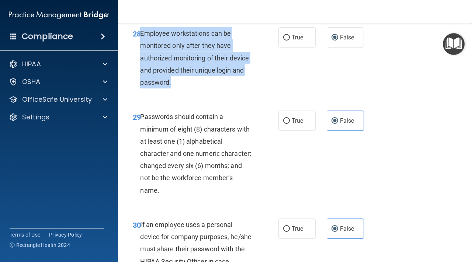
scroll to position [2255, 0]
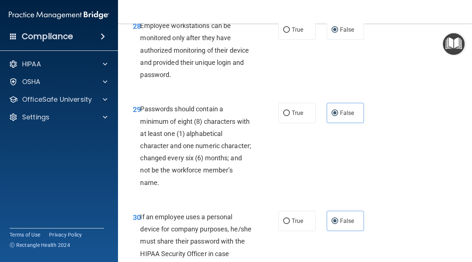
click at [141, 110] on span "Passwords should contain a minimum of eight (8) characters with at least one (1…" at bounding box center [195, 145] width 111 height 81
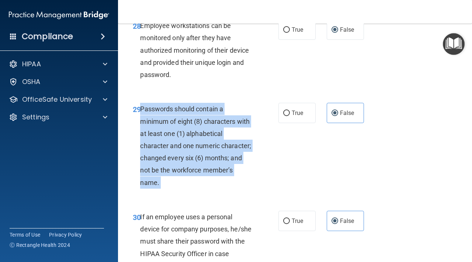
drag, startPoint x: 141, startPoint y: 110, endPoint x: 173, endPoint y: 185, distance: 81.8
click at [173, 185] on div "Passwords should contain a minimum of eight (8) characters with at least one (1…" at bounding box center [199, 146] width 118 height 86
click at [288, 113] on input "True" at bounding box center [286, 114] width 7 height 6
radio input "true"
radio input "false"
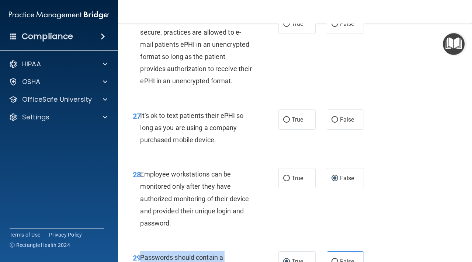
scroll to position [2083, 0]
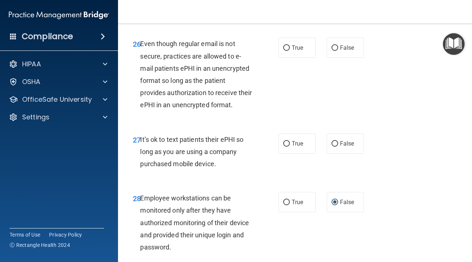
drag, startPoint x: 225, startPoint y: 168, endPoint x: 141, endPoint y: 141, distance: 88.2
click at [141, 141] on div "It’s ok to text patients their ePHI so long as you are using a company purchase…" at bounding box center [199, 152] width 118 height 37
click at [324, 142] on input "False" at bounding box center [335, 144] width 7 height 6
radio input "true"
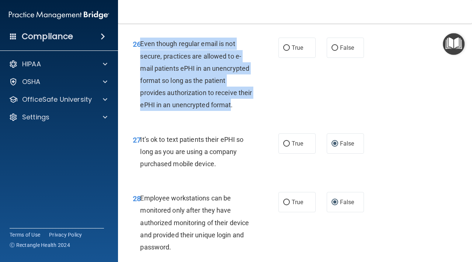
drag, startPoint x: 141, startPoint y: 45, endPoint x: 247, endPoint y: 106, distance: 122.2
click at [247, 106] on span "Even though regular email is not secure, practices are allowed to e-mail patien…" at bounding box center [196, 74] width 112 height 69
click at [324, 46] on input "False" at bounding box center [335, 48] width 7 height 6
radio input "true"
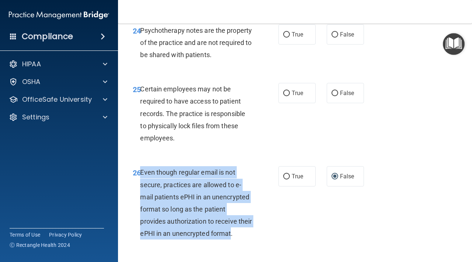
scroll to position [1953, 0]
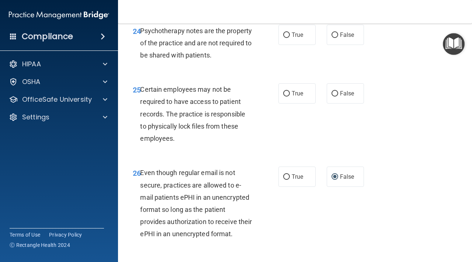
drag, startPoint x: 142, startPoint y: 90, endPoint x: 186, endPoint y: 143, distance: 67.9
click at [186, 143] on div "Certain employees may not be required to have access to patient records. The pr…" at bounding box center [199, 113] width 118 height 61
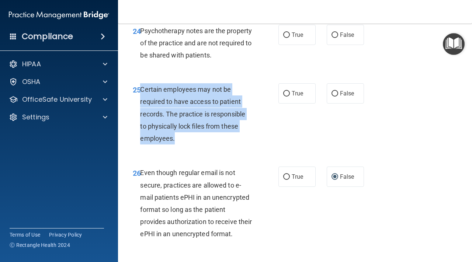
drag, startPoint x: 179, startPoint y: 142, endPoint x: 142, endPoint y: 89, distance: 64.7
click at [142, 89] on div "Certain employees may not be required to have access to patient records. The pr…" at bounding box center [199, 113] width 118 height 61
click at [288, 95] on input "True" at bounding box center [286, 94] width 7 height 6
radio input "true"
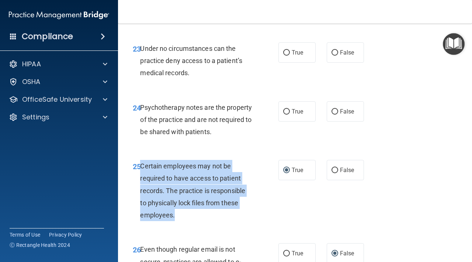
scroll to position [1862, 0]
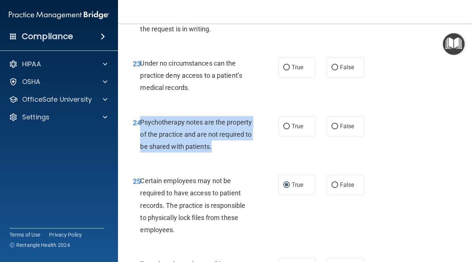
drag, startPoint x: 223, startPoint y: 150, endPoint x: 141, endPoint y: 125, distance: 85.7
click at [141, 125] on div "Psychotherapy notes are the property of the practice and are not required to be…" at bounding box center [199, 134] width 118 height 37
click at [324, 127] on input "False" at bounding box center [335, 127] width 7 height 6
radio input "true"
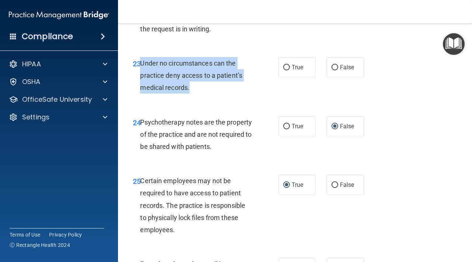
drag, startPoint x: 201, startPoint y: 91, endPoint x: 142, endPoint y: 66, distance: 63.5
click at [142, 66] on div "Under no circumstances can the practice deny access to a patient’s medical reco…" at bounding box center [199, 75] width 118 height 37
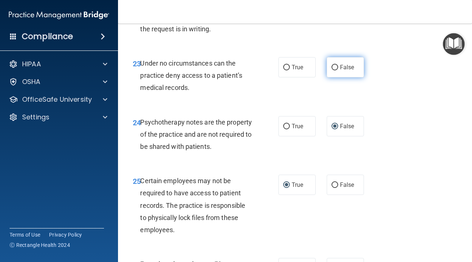
click at [324, 66] on span "False" at bounding box center [347, 67] width 14 height 7
click at [324, 66] on input "False" at bounding box center [335, 68] width 7 height 6
radio input "true"
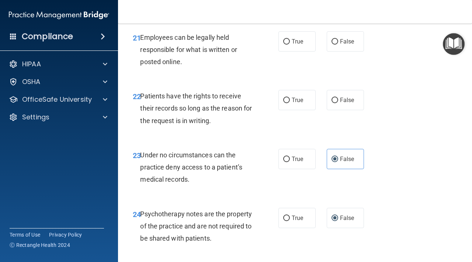
scroll to position [1758, 0]
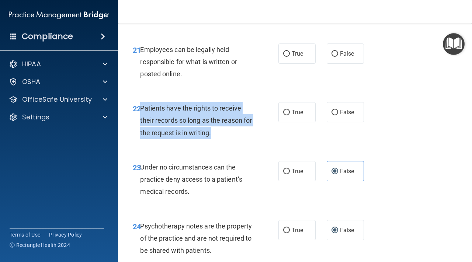
drag, startPoint x: 224, startPoint y: 135, endPoint x: 141, endPoint y: 107, distance: 87.2
click at [141, 107] on div "Patients have the rights to receive their records so long as the reason for the…" at bounding box center [199, 120] width 118 height 37
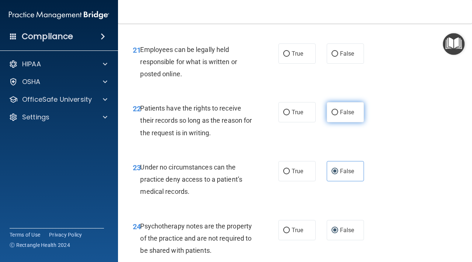
click at [324, 109] on label "False" at bounding box center [345, 112] width 37 height 20
click at [324, 110] on input "False" at bounding box center [335, 113] width 7 height 6
radio input "true"
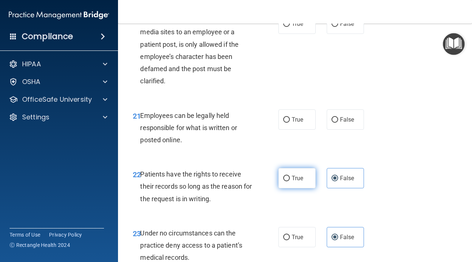
scroll to position [1676, 0]
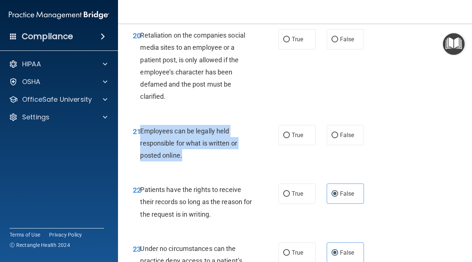
drag, startPoint x: 189, startPoint y: 160, endPoint x: 141, endPoint y: 133, distance: 54.7
click at [141, 133] on div "Employees can be legally held responsible for what is written or posted online." at bounding box center [199, 143] width 118 height 37
click at [290, 137] on input "True" at bounding box center [286, 136] width 7 height 6
radio input "true"
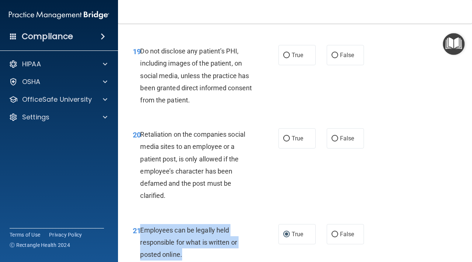
scroll to position [1572, 0]
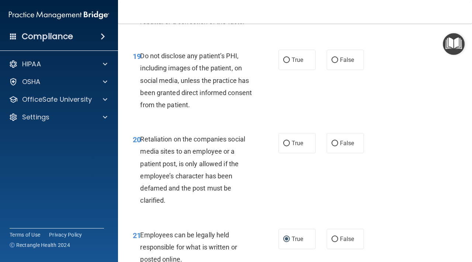
click at [166, 202] on span "Retaliation on the companies social media sites to an employee or a patient pos…" at bounding box center [192, 169] width 105 height 69
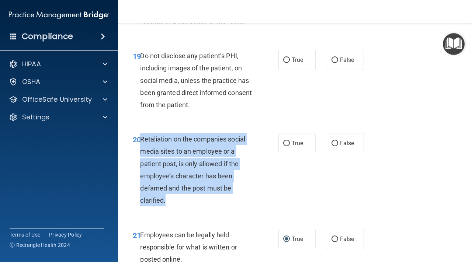
drag, startPoint x: 172, startPoint y: 203, endPoint x: 141, endPoint y: 142, distance: 68.8
click at [141, 142] on div "Retaliation on the companies social media sites to an employee or a patient pos…" at bounding box center [199, 169] width 118 height 73
click at [324, 147] on input "False" at bounding box center [335, 144] width 7 height 6
radio input "true"
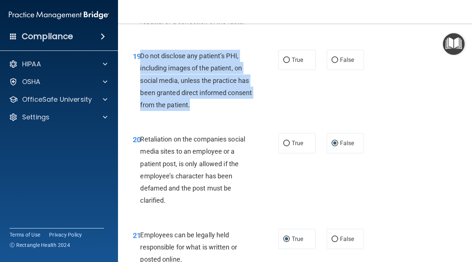
drag, startPoint x: 221, startPoint y: 106, endPoint x: 141, endPoint y: 59, distance: 92.5
click at [141, 59] on div "Do not disclose any patient’s PHI, including images of the patient, on social m…" at bounding box center [199, 80] width 118 height 61
click at [285, 63] on input "True" at bounding box center [286, 61] width 7 height 6
radio input "true"
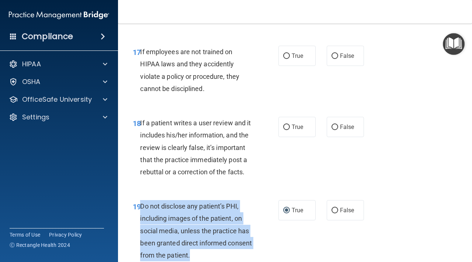
scroll to position [1422, 0]
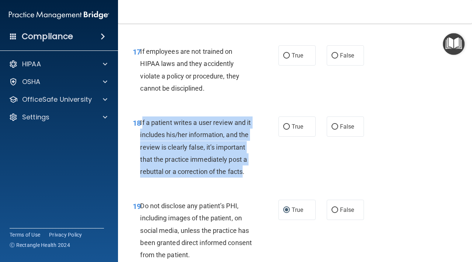
drag, startPoint x: 243, startPoint y: 174, endPoint x: 142, endPoint y: 127, distance: 111.5
click at [142, 127] on div "If a patient writes a user review and it includes his/her information, and the …" at bounding box center [199, 147] width 118 height 61
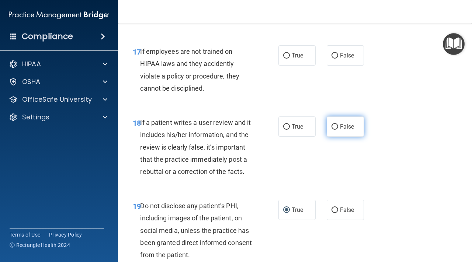
click at [324, 130] on label "False" at bounding box center [345, 127] width 37 height 20
click at [324, 130] on input "False" at bounding box center [335, 127] width 7 height 6
radio input "true"
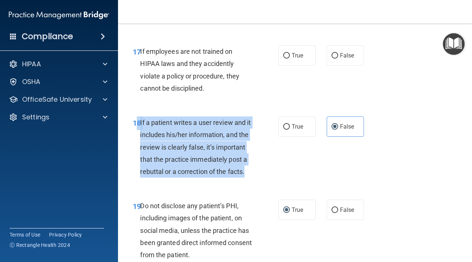
drag, startPoint x: 262, startPoint y: 180, endPoint x: 138, endPoint y: 125, distance: 136.4
click at [138, 125] on div "18 If a patient writes a user review and it includes his/her information, and t…" at bounding box center [206, 149] width 168 height 65
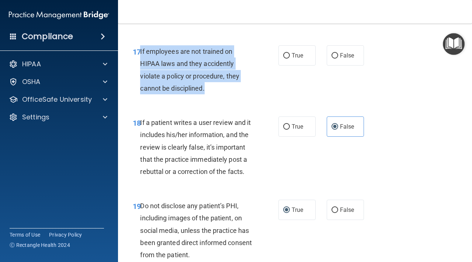
drag, startPoint x: 219, startPoint y: 94, endPoint x: 140, endPoint y: 54, distance: 88.0
click at [140, 54] on div "If employees are not trained on HIPAA laws and they accidently violate a policy…" at bounding box center [199, 69] width 118 height 49
click at [324, 56] on input "False" at bounding box center [335, 56] width 7 height 6
radio input "true"
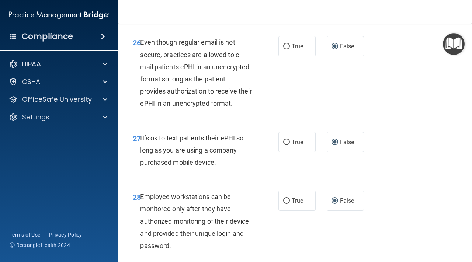
scroll to position [2327, 0]
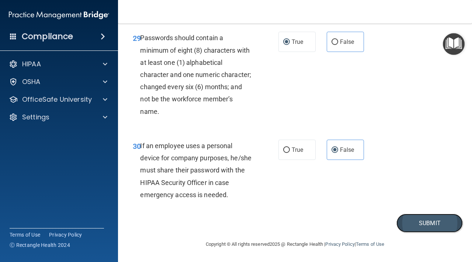
click at [324, 228] on button "Submit" at bounding box center [430, 223] width 66 height 19
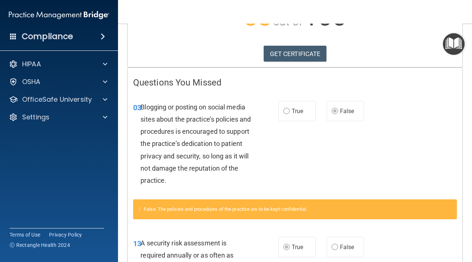
scroll to position [106, 0]
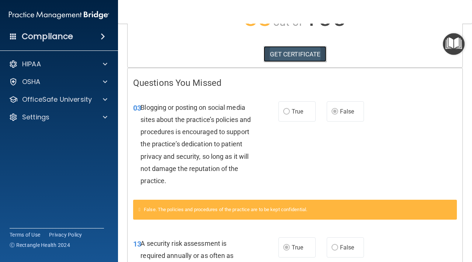
click at [297, 51] on link "GET CERTIFICATE" at bounding box center [295, 54] width 63 height 16
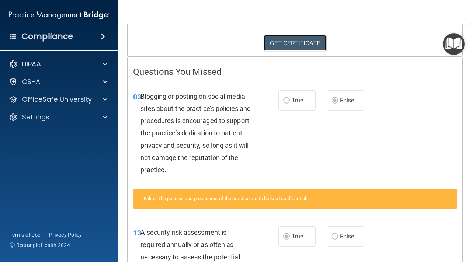
scroll to position [0, 0]
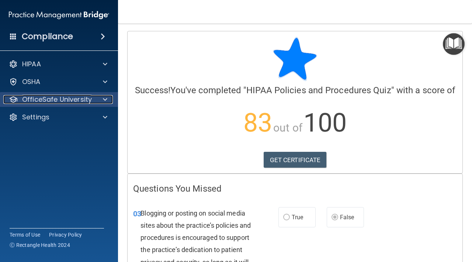
click at [87, 100] on p "OfficeSafe University" at bounding box center [57, 99] width 70 height 9
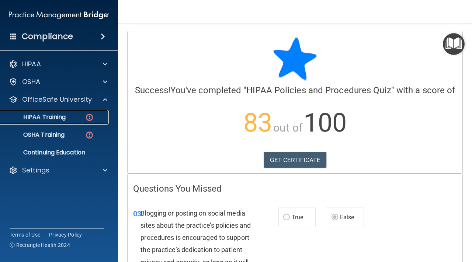
click at [82, 115] on div "HIPAA Training" at bounding box center [55, 117] width 101 height 7
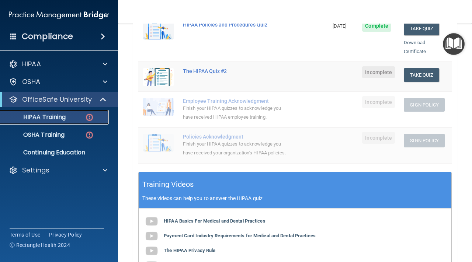
scroll to position [158, 0]
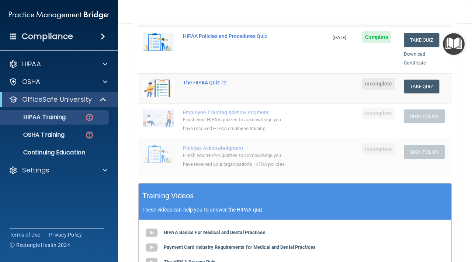
click at [204, 80] on div "The HIPAA Quiz #2" at bounding box center [237, 83] width 109 height 6
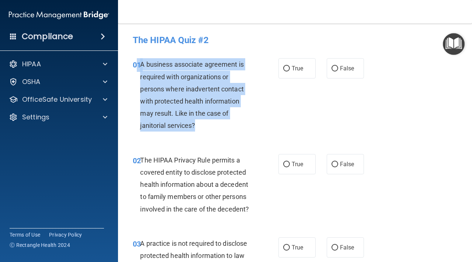
drag, startPoint x: 202, startPoint y: 132, endPoint x: 139, endPoint y: 68, distance: 90.0
click at [139, 68] on div "01 A business associate agreement is required with organizations or persons whe…" at bounding box center [206, 96] width 168 height 77
click at [287, 67] on input "True" at bounding box center [286, 69] width 7 height 6
radio input "true"
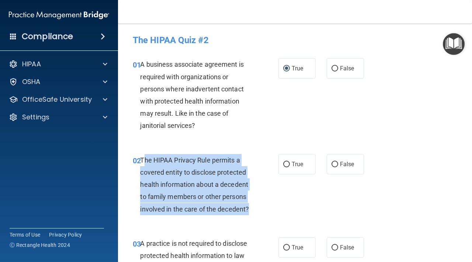
drag, startPoint x: 255, startPoint y: 219, endPoint x: 143, endPoint y: 161, distance: 125.8
click at [143, 161] on div "02 The HIPAA Privacy Rule permits a covered entity to disclose protected health…" at bounding box center [206, 186] width 168 height 65
click at [143, 161] on span "The HIPAA Privacy Rule permits a covered entity to disclose protected health in…" at bounding box center [194, 185] width 109 height 57
drag, startPoint x: 143, startPoint y: 161, endPoint x: 272, endPoint y: 209, distance: 137.8
click at [272, 209] on div "02 The HIPAA Privacy Rule permits a covered entity to disclose protected health…" at bounding box center [206, 186] width 168 height 65
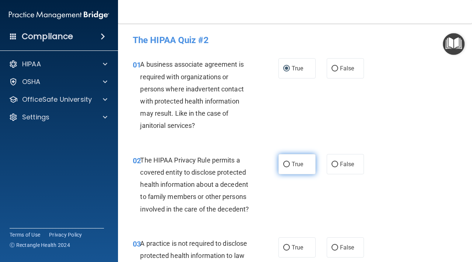
click at [285, 168] on label "True" at bounding box center [297, 164] width 37 height 20
click at [285, 168] on input "True" at bounding box center [286, 165] width 7 height 6
radio input "true"
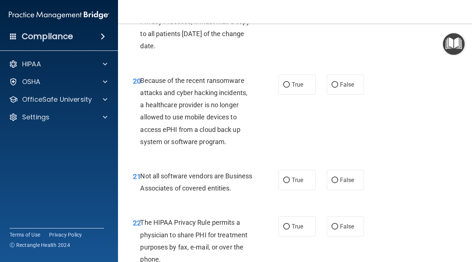
scroll to position [1293, 0]
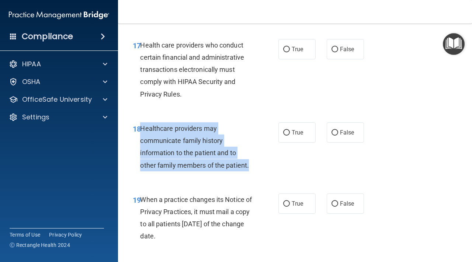
drag, startPoint x: 254, startPoint y: 166, endPoint x: 141, endPoint y: 131, distance: 118.1
click at [141, 131] on div "Healthcare providers may communicate family history information to the patient …" at bounding box center [199, 147] width 118 height 49
click at [286, 132] on input "True" at bounding box center [286, 133] width 7 height 6
radio input "true"
drag, startPoint x: 204, startPoint y: 240, endPoint x: 142, endPoint y: 203, distance: 71.9
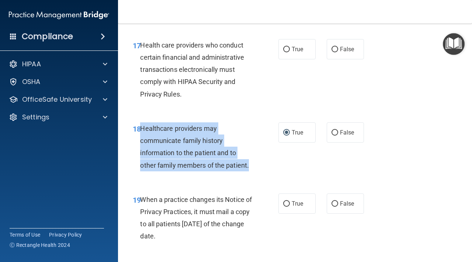
click at [142, 203] on div "When a practice changes its Notice of Privacy Practices, it must mail a copy to…" at bounding box center [199, 218] width 118 height 49
click at [324, 204] on input "False" at bounding box center [335, 205] width 7 height 6
radio input "true"
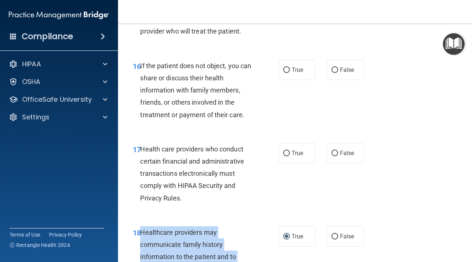
scroll to position [1171, 0]
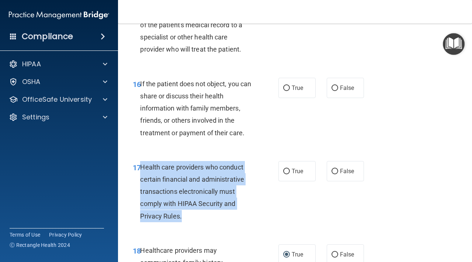
drag, startPoint x: 185, startPoint y: 218, endPoint x: 141, endPoint y: 169, distance: 65.8
click at [141, 169] on div "Health care providers who conduct certain financial and administrative transact…" at bounding box center [199, 191] width 118 height 61
click at [288, 173] on input "True" at bounding box center [286, 172] width 7 height 6
radio input "true"
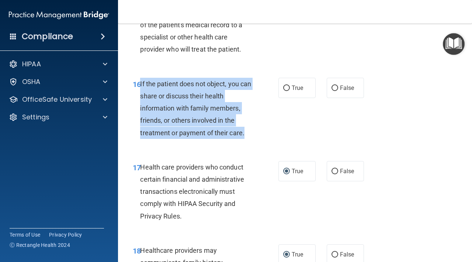
drag, startPoint x: 247, startPoint y: 135, endPoint x: 139, endPoint y: 87, distance: 117.5
click at [139, 87] on div "16 If the patient does not object, you can share or discuss their health inform…" at bounding box center [206, 110] width 168 height 65
click at [287, 91] on input "True" at bounding box center [286, 89] width 7 height 6
radio input "true"
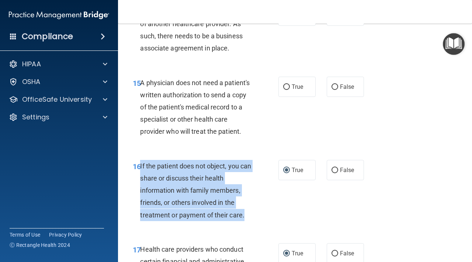
scroll to position [1057, 0]
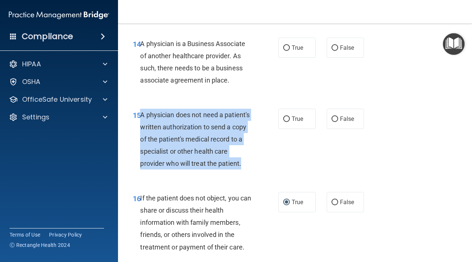
drag, startPoint x: 247, startPoint y: 169, endPoint x: 140, endPoint y: 116, distance: 119.8
click at [140, 116] on div "15 A physician does not need a patient's written authorization to send a copy o…" at bounding box center [206, 141] width 168 height 65
click at [324, 117] on input "False" at bounding box center [335, 120] width 7 height 6
radio input "true"
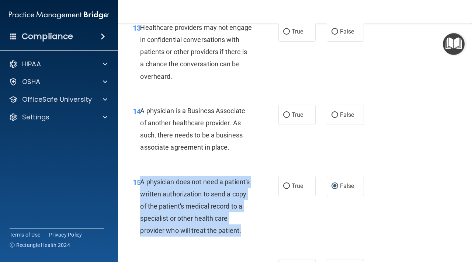
scroll to position [979, 0]
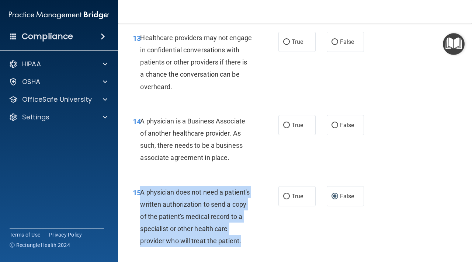
drag, startPoint x: 240, startPoint y: 161, endPoint x: 142, endPoint y: 116, distance: 108.1
click at [142, 116] on div "A physician is a Business Associate of another healthcare provider. As such, th…" at bounding box center [199, 139] width 118 height 49
click at [324, 123] on input "False" at bounding box center [335, 126] width 7 height 6
radio input "true"
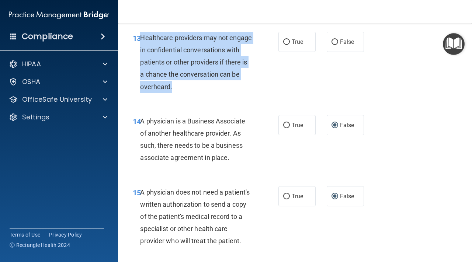
drag, startPoint x: 181, startPoint y: 88, endPoint x: 141, endPoint y: 39, distance: 62.4
click at [141, 39] on div "Healthcare providers may not engage in confidential conversations with patients…" at bounding box center [199, 62] width 118 height 61
click at [324, 40] on input "False" at bounding box center [335, 42] width 7 height 6
radio input "true"
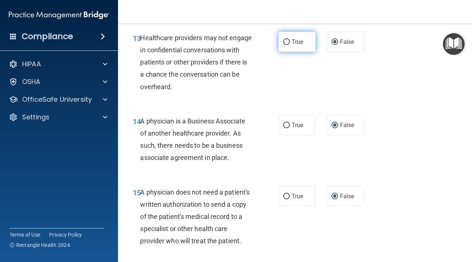
click at [300, 32] on label "True" at bounding box center [297, 42] width 37 height 20
click at [290, 39] on input "True" at bounding box center [286, 42] width 7 height 6
radio input "true"
radio input "false"
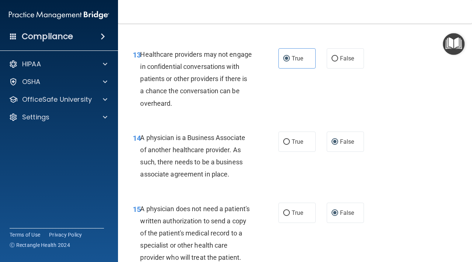
scroll to position [961, 0]
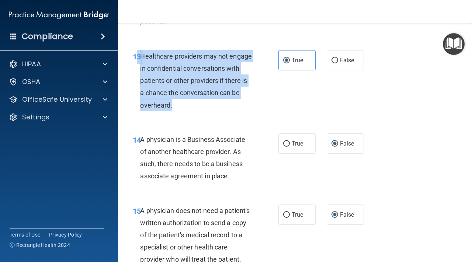
drag, startPoint x: 182, startPoint y: 110, endPoint x: 137, endPoint y: 57, distance: 69.3
click at [137, 57] on div "13 Healthcare providers may not engage in confidential conversations with patie…" at bounding box center [206, 82] width 168 height 65
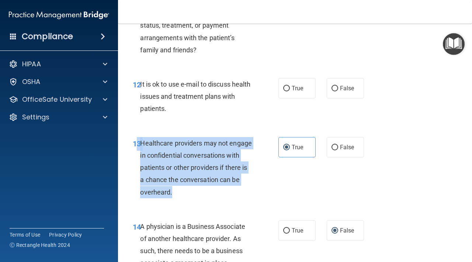
scroll to position [873, 0]
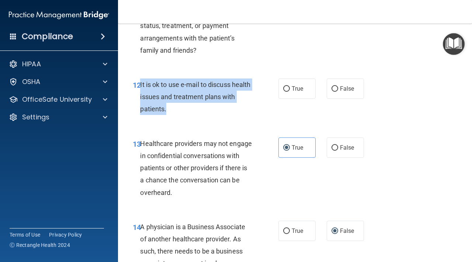
drag, startPoint x: 185, startPoint y: 111, endPoint x: 140, endPoint y: 85, distance: 51.8
click at [140, 85] on div "It is ok to use e-mail to discuss health issues and treatment plans with patien…" at bounding box center [199, 97] width 118 height 37
click at [324, 90] on input "False" at bounding box center [335, 89] width 7 height 6
radio input "true"
click at [287, 89] on input "True" at bounding box center [286, 89] width 7 height 6
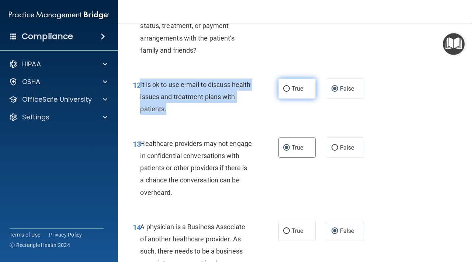
radio input "true"
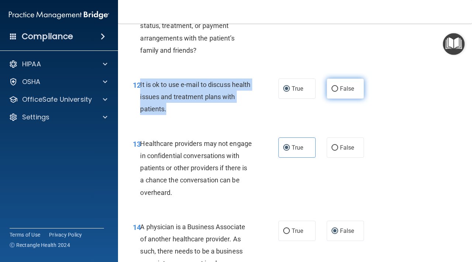
click at [324, 92] on input "False" at bounding box center [335, 89] width 7 height 6
radio input "true"
radio input "false"
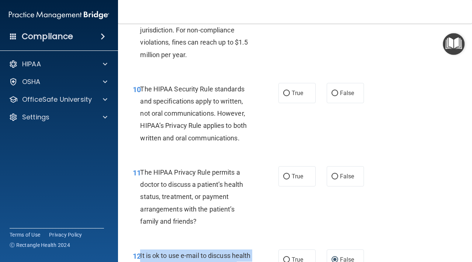
scroll to position [702, 0]
click at [211, 216] on div "The HIPAA Privacy Rule permits a doctor to discuss a patient’s health status, t…" at bounding box center [199, 196] width 118 height 61
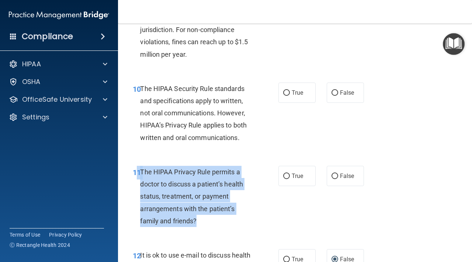
drag, startPoint x: 207, startPoint y: 227, endPoint x: 139, endPoint y: 176, distance: 85.1
click at [139, 176] on div "11 The HIPAA Privacy Rule permits a doctor to discuss a patient’s health status…" at bounding box center [206, 198] width 168 height 65
click at [289, 175] on input "True" at bounding box center [286, 177] width 7 height 6
radio input "true"
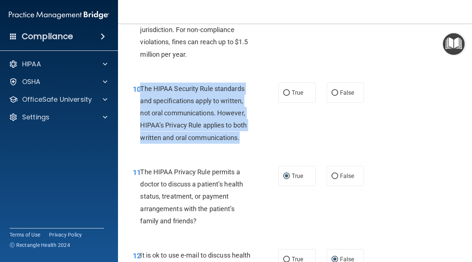
drag, startPoint x: 248, startPoint y: 141, endPoint x: 141, endPoint y: 92, distance: 117.1
click at [141, 92] on div "The HIPAA Security Rule standards and specifications apply to written, not oral…" at bounding box center [199, 113] width 118 height 61
click at [324, 92] on input "False" at bounding box center [335, 93] width 7 height 6
radio input "true"
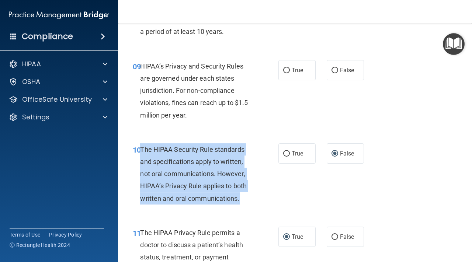
scroll to position [627, 0]
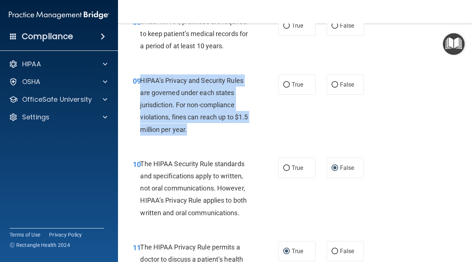
drag, startPoint x: 195, startPoint y: 131, endPoint x: 142, endPoint y: 82, distance: 71.8
click at [142, 82] on div "HIPAA’s Privacy and Security Rules are governed under each states jurisdiction.…" at bounding box center [199, 105] width 118 height 61
click at [286, 86] on input "True" at bounding box center [286, 85] width 7 height 6
radio input "true"
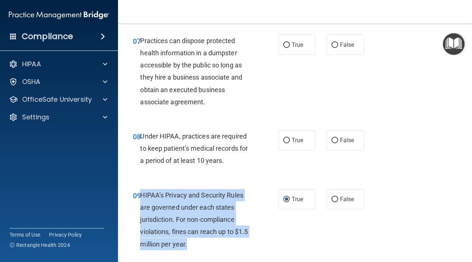
scroll to position [507, 0]
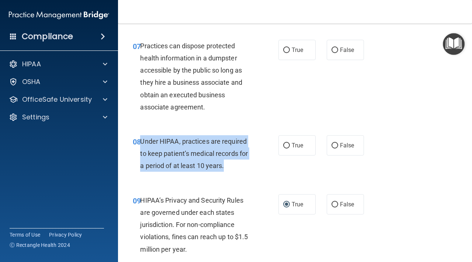
drag, startPoint x: 231, startPoint y: 171, endPoint x: 142, endPoint y: 147, distance: 92.5
click at [142, 147] on div "Under HIPAA, practices are required to keep patient’s medical records for a per…" at bounding box center [199, 153] width 118 height 37
click at [324, 148] on input "False" at bounding box center [335, 146] width 7 height 6
radio input "true"
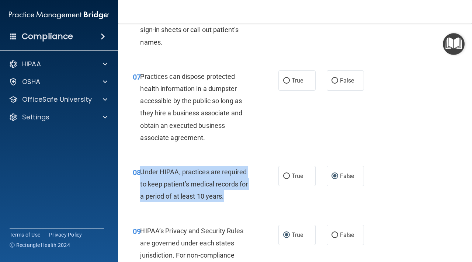
scroll to position [474, 0]
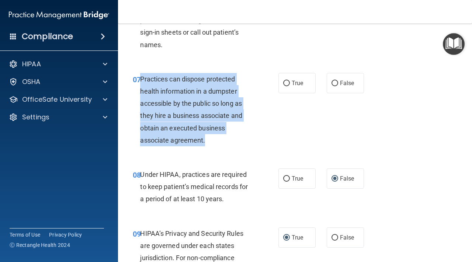
drag, startPoint x: 214, startPoint y: 145, endPoint x: 140, endPoint y: 80, distance: 98.3
click at [140, 80] on div "Practices can dispose protected health information in a dumpster accessible by …" at bounding box center [199, 109] width 118 height 73
click at [324, 83] on input "False" at bounding box center [335, 84] width 7 height 6
radio input "true"
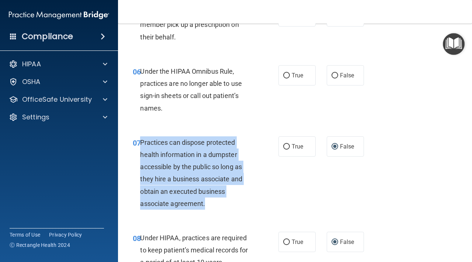
scroll to position [356, 0]
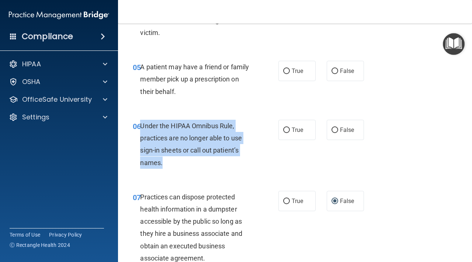
drag, startPoint x: 165, startPoint y: 164, endPoint x: 142, endPoint y: 130, distance: 41.5
click at [142, 130] on div "Under the HIPAA Omnibus Rule, practices are no longer able to use sign-in sheet…" at bounding box center [199, 144] width 118 height 49
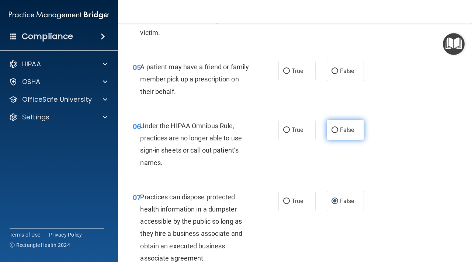
click at [324, 131] on label "False" at bounding box center [345, 130] width 37 height 20
click at [324, 131] on input "False" at bounding box center [335, 131] width 7 height 6
radio input "true"
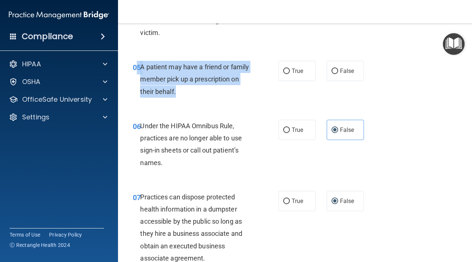
drag, startPoint x: 189, startPoint y: 97, endPoint x: 139, endPoint y: 68, distance: 58.2
click at [139, 68] on div "05 A patient may have a friend or family member pick up a prescription on their…" at bounding box center [206, 81] width 168 height 41
click at [286, 71] on input "True" at bounding box center [286, 72] width 7 height 6
radio input "true"
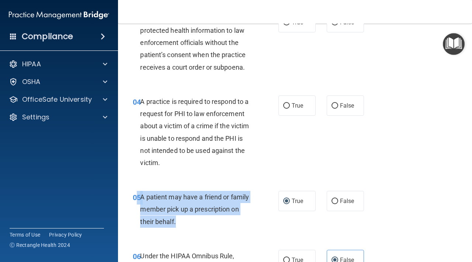
scroll to position [226, 0]
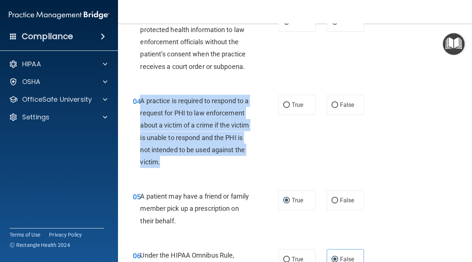
drag, startPoint x: 171, startPoint y: 164, endPoint x: 141, endPoint y: 104, distance: 66.4
click at [141, 104] on div "A practice is required to respond to a request for PHI to law enforcement about…" at bounding box center [199, 131] width 118 height 73
click at [286, 106] on input "True" at bounding box center [286, 106] width 7 height 6
radio input "true"
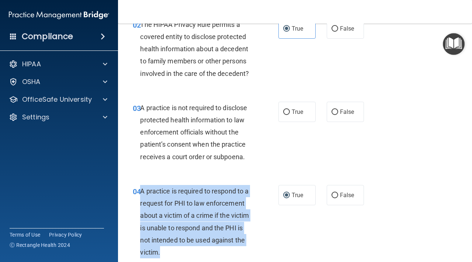
scroll to position [136, 0]
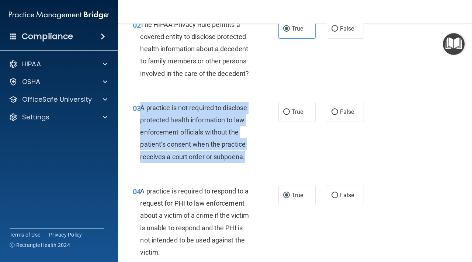
drag, startPoint x: 251, startPoint y: 155, endPoint x: 141, endPoint y: 113, distance: 118.1
click at [141, 113] on div "A practice is not required to disclose protected health information to law enfo…" at bounding box center [199, 132] width 118 height 61
click at [324, 111] on input "False" at bounding box center [335, 113] width 7 height 6
radio input "true"
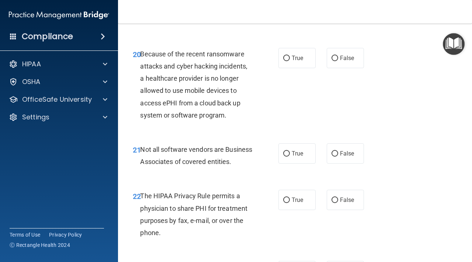
scroll to position [1508, 0]
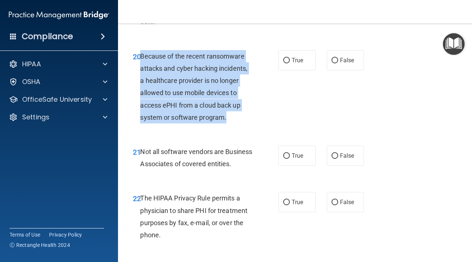
drag, startPoint x: 233, startPoint y: 124, endPoint x: 142, endPoint y: 55, distance: 113.9
click at [142, 55] on div "Because of the recent ransomware attacks and cyber hacking incidents, a healthc…" at bounding box center [199, 86] width 118 height 73
click at [324, 59] on input "False" at bounding box center [335, 61] width 7 height 6
radio input "true"
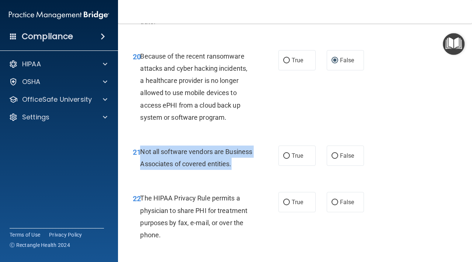
drag, startPoint x: 178, startPoint y: 176, endPoint x: 142, endPoint y: 151, distance: 43.7
click at [142, 151] on div "Not all software vendors are Business Associates of covered entities." at bounding box center [199, 158] width 118 height 24
click at [289, 155] on input "True" at bounding box center [286, 157] width 7 height 6
radio input "true"
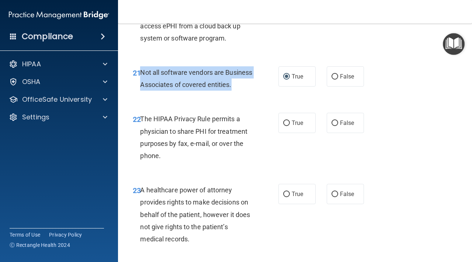
scroll to position [1589, 0]
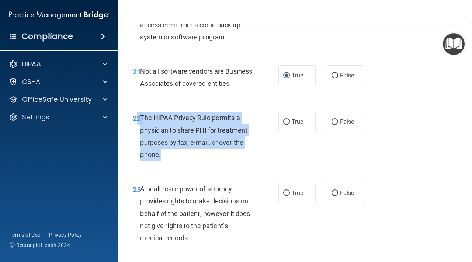
drag, startPoint x: 173, startPoint y: 166, endPoint x: 139, endPoint y: 135, distance: 45.7
click at [139, 135] on div "22 The HIPAA Privacy Rule permits a physician to share PHI for treatment purpos…" at bounding box center [206, 138] width 168 height 53
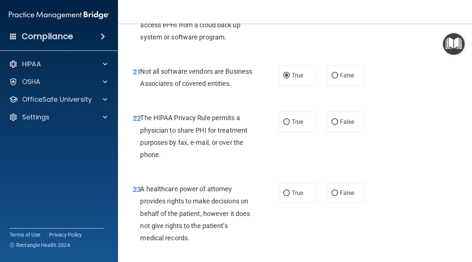
click at [154, 161] on div "The HIPAA Privacy Rule permits a physician to share PHI for treatment purposes …" at bounding box center [199, 136] width 118 height 49
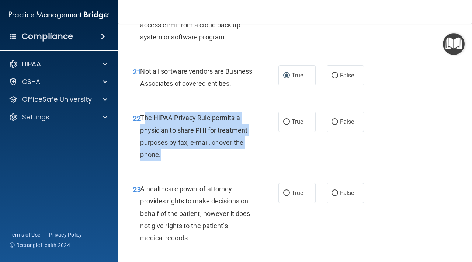
drag, startPoint x: 161, startPoint y: 168, endPoint x: 142, endPoint y: 131, distance: 41.9
click at [142, 131] on div "The HIPAA Privacy Rule permits a physician to share PHI for treatment purposes …" at bounding box center [199, 136] width 118 height 49
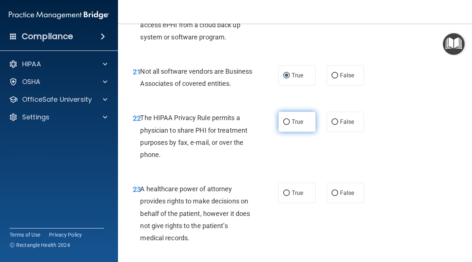
click at [292, 132] on label "True" at bounding box center [297, 122] width 37 height 20
click at [290, 125] on input "True" at bounding box center [286, 123] width 7 height 6
radio input "true"
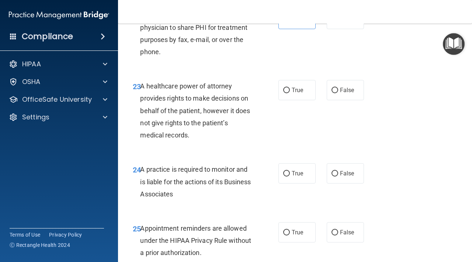
scroll to position [1693, 0]
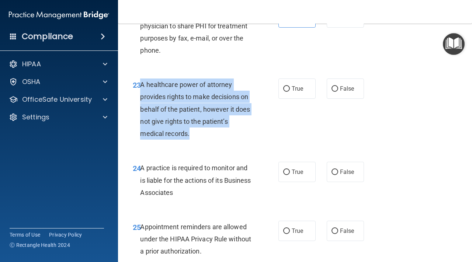
drag, startPoint x: 197, startPoint y: 151, endPoint x: 142, endPoint y: 98, distance: 76.2
click at [142, 98] on div "A healthcare power of attorney provides rights to make decisions on behalf of t…" at bounding box center [199, 109] width 118 height 61
click at [324, 92] on input "False" at bounding box center [335, 89] width 7 height 6
radio input "true"
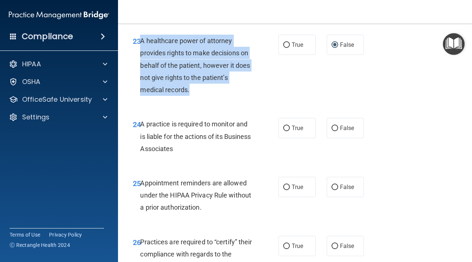
scroll to position [1739, 0]
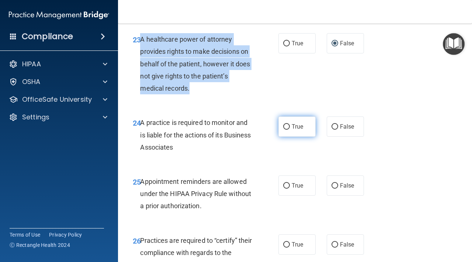
click at [285, 130] on input "True" at bounding box center [286, 127] width 7 height 6
radio input "true"
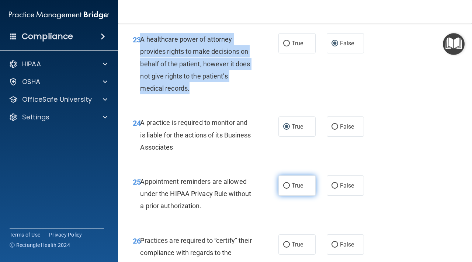
click at [287, 189] on input "True" at bounding box center [286, 186] width 7 height 6
radio input "true"
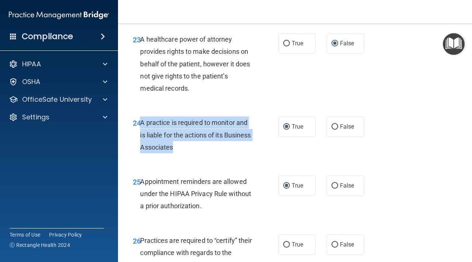
drag, startPoint x: 212, startPoint y: 165, endPoint x: 140, endPoint y: 137, distance: 77.6
click at [140, 137] on div "24 A practice is required to monitor and is liable for the actions of its Busin…" at bounding box center [206, 137] width 168 height 41
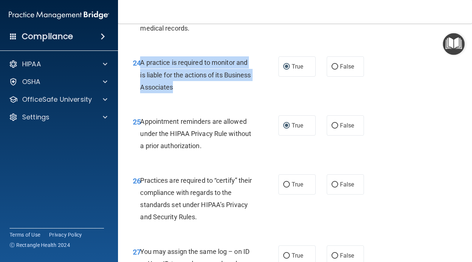
scroll to position [1811, 0]
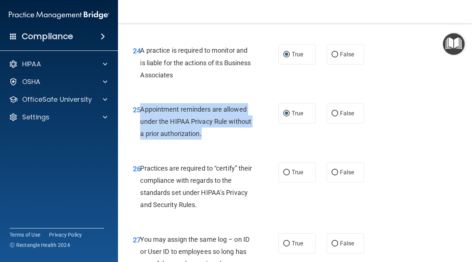
drag, startPoint x: 211, startPoint y: 148, endPoint x: 141, endPoint y: 123, distance: 74.4
click at [141, 123] on div "Appointment reminders are allowed under the HIPAA Privacy Rule without a prior …" at bounding box center [199, 121] width 118 height 37
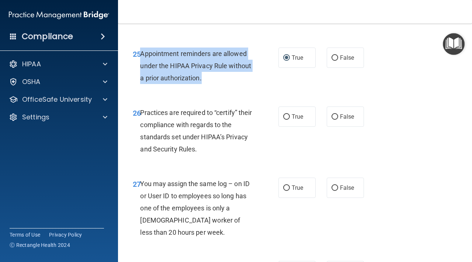
scroll to position [1871, 0]
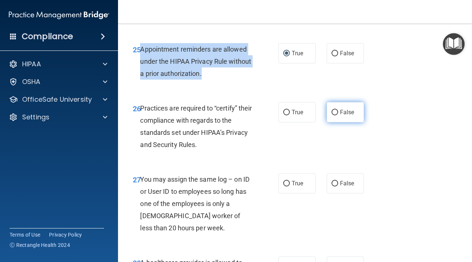
click at [324, 116] on input "False" at bounding box center [335, 113] width 7 height 6
radio input "true"
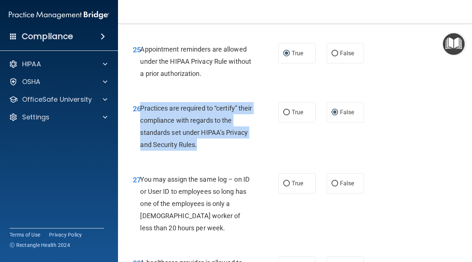
drag, startPoint x: 210, startPoint y: 162, endPoint x: 140, endPoint y: 124, distance: 80.3
click at [140, 124] on div "26 Practices are required to “certify” their compliance with regards to the sta…" at bounding box center [206, 128] width 168 height 53
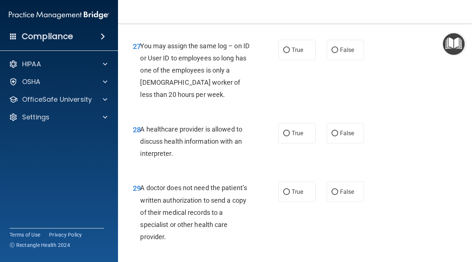
scroll to position [2005, 0]
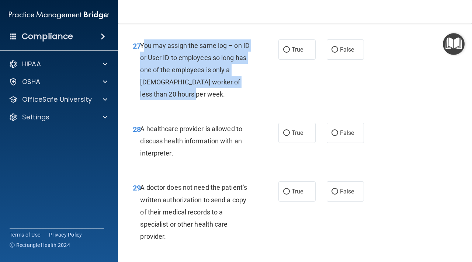
drag, startPoint x: 158, startPoint y: 108, endPoint x: 143, endPoint y: 59, distance: 51.4
click at [143, 59] on div "You may assign the same log – on ID or User ID to employees so long has one of …" at bounding box center [199, 69] width 118 height 61
click at [324, 53] on input "False" at bounding box center [335, 50] width 7 height 6
radio input "true"
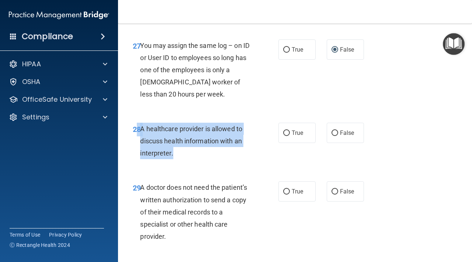
drag, startPoint x: 184, startPoint y: 170, endPoint x: 139, endPoint y: 142, distance: 53.3
click at [139, 142] on div "28 A healthcare provider is allowed to discuss health information with an inter…" at bounding box center [206, 143] width 168 height 41
click at [287, 136] on input "True" at bounding box center [286, 134] width 7 height 6
radio input "true"
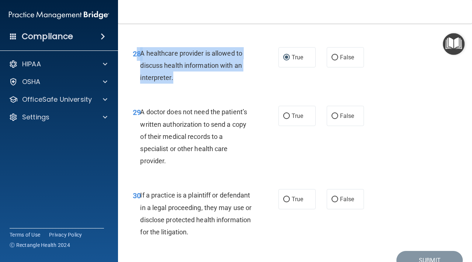
scroll to position [2131, 0]
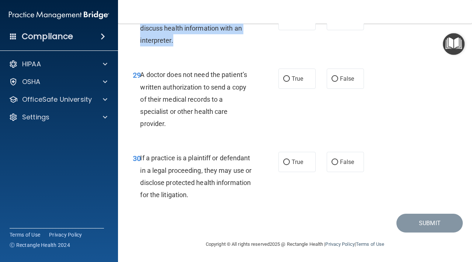
drag, startPoint x: 173, startPoint y: 130, endPoint x: 141, endPoint y: 74, distance: 64.5
click at [141, 74] on div "29 A doctor does not need the patient’s written authorization to send a copy of…" at bounding box center [206, 101] width 168 height 65
click at [324, 82] on input "False" at bounding box center [335, 79] width 7 height 6
radio input "true"
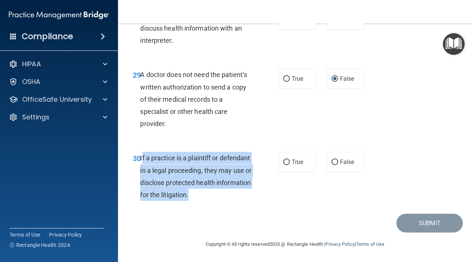
drag, startPoint x: 202, startPoint y: 200, endPoint x: 141, endPoint y: 158, distance: 73.5
click at [141, 158] on div "If a practice is a plaintiff or defendant in a legal proceeding, they may use o…" at bounding box center [199, 176] width 118 height 49
click at [286, 162] on input "True" at bounding box center [286, 163] width 7 height 6
radio input "true"
click at [324, 228] on button "Submit" at bounding box center [430, 223] width 66 height 19
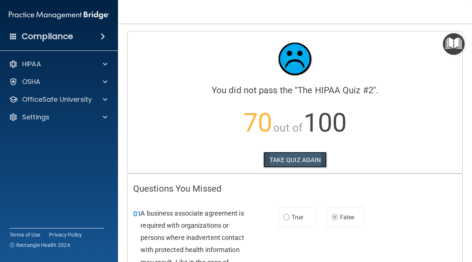
click at [308, 163] on button "TAKE QUIZ AGAIN" at bounding box center [296, 160] width 64 height 16
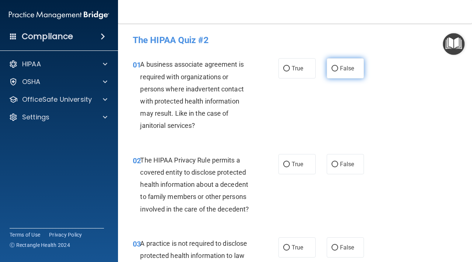
click at [324, 68] on input "False" at bounding box center [335, 69] width 7 height 6
radio input "true"
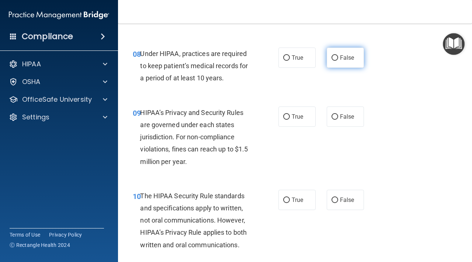
scroll to position [599, 0]
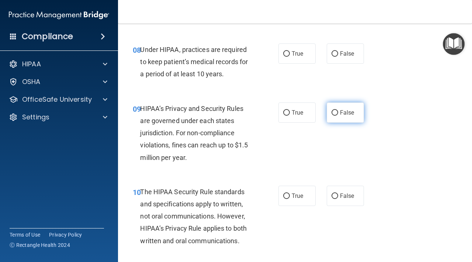
click at [324, 115] on input "False" at bounding box center [335, 113] width 7 height 6
radio input "true"
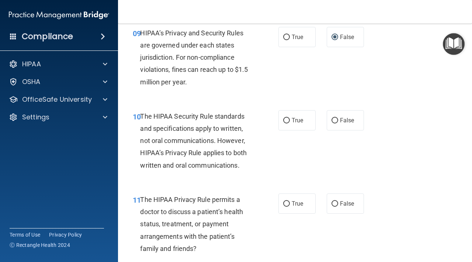
scroll to position [676, 0]
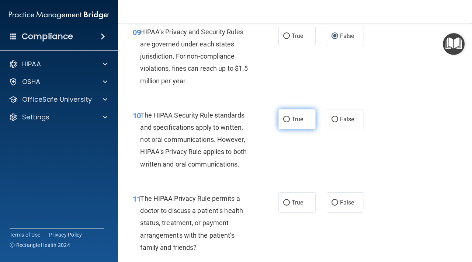
click at [289, 117] on input "True" at bounding box center [286, 120] width 7 height 6
radio input "true"
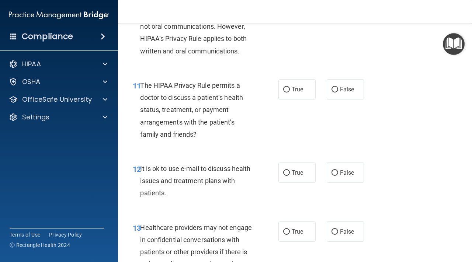
scroll to position [802, 0]
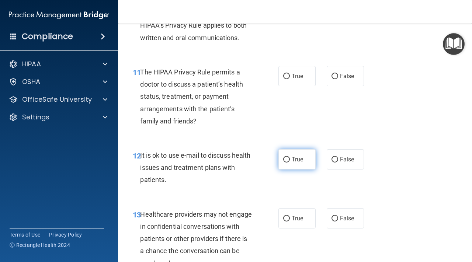
click at [284, 162] on input "True" at bounding box center [286, 160] width 7 height 6
radio input "true"
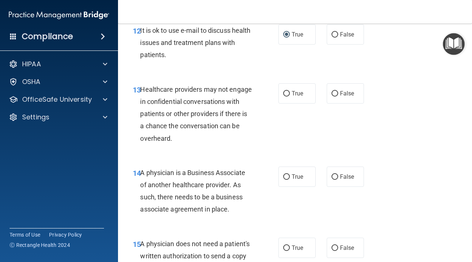
scroll to position [930, 0]
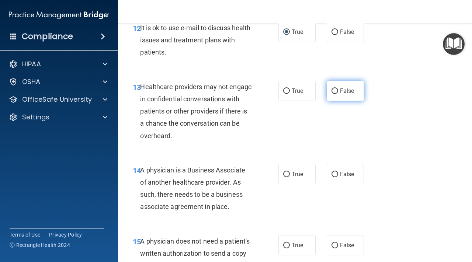
click at [324, 87] on label "False" at bounding box center [345, 91] width 37 height 20
click at [324, 89] on input "False" at bounding box center [335, 92] width 7 height 6
radio input "true"
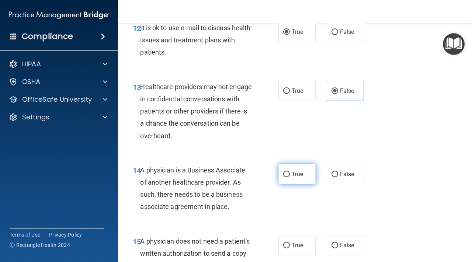
click at [284, 174] on input "True" at bounding box center [286, 175] width 7 height 6
radio input "true"
click at [286, 174] on input "True" at bounding box center [286, 175] width 7 height 6
click at [285, 240] on input "True" at bounding box center [286, 246] width 7 height 6
radio input "true"
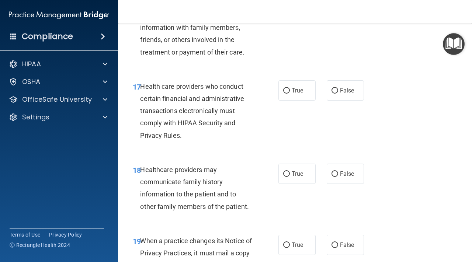
scroll to position [1264, 0]
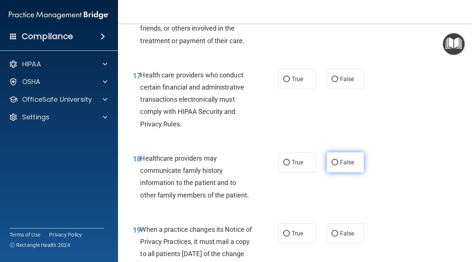
click at [324, 160] on input "False" at bounding box center [335, 163] width 7 height 6
radio input "true"
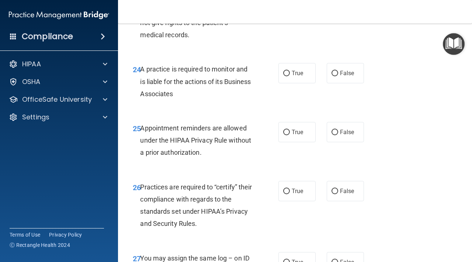
scroll to position [1790, 0]
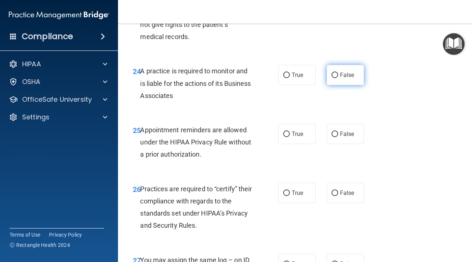
click at [324, 78] on input "False" at bounding box center [335, 76] width 7 height 6
radio input "true"
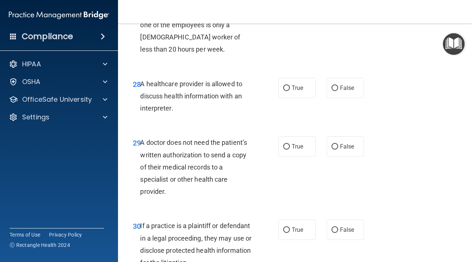
scroll to position [2131, 0]
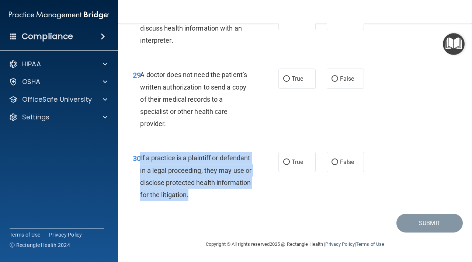
drag, startPoint x: 194, startPoint y: 205, endPoint x: 141, endPoint y: 160, distance: 69.4
click at [141, 160] on div "30 If a practice is a plaintiff or defendant in a legal proceeding, they may us…" at bounding box center [295, 178] width 336 height 71
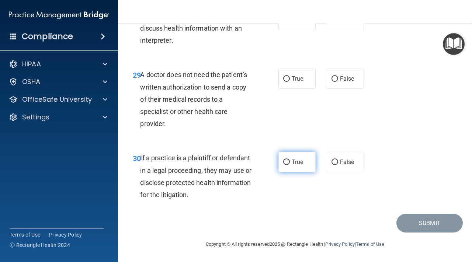
click at [286, 166] on label "True" at bounding box center [297, 162] width 37 height 20
click at [286, 165] on input "True" at bounding box center [286, 163] width 7 height 6
radio input "true"
drag, startPoint x: 178, startPoint y: 126, endPoint x: 140, endPoint y: 76, distance: 62.5
click at [140, 76] on div "A doctor does not need the patient’s written authorization to send a copy of th…" at bounding box center [199, 99] width 118 height 61
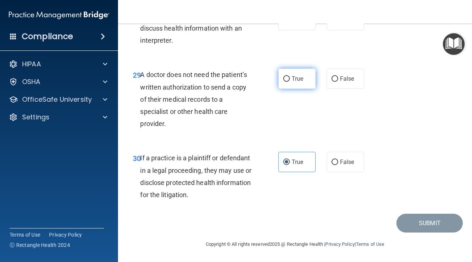
click at [288, 78] on input "True" at bounding box center [286, 79] width 7 height 6
radio input "true"
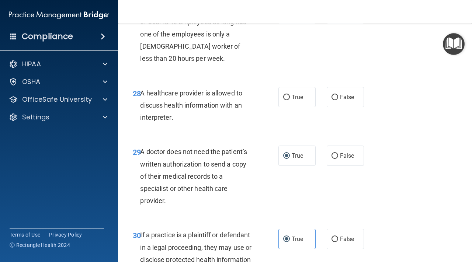
scroll to position [2040, 0]
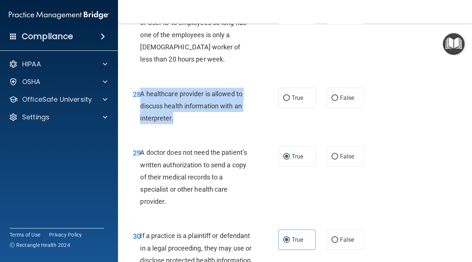
drag, startPoint x: 182, startPoint y: 132, endPoint x: 140, endPoint y: 110, distance: 47.9
click at [140, 110] on div "28 A healthcare provider is allowed to discuss health information with an inter…" at bounding box center [206, 108] width 168 height 41
click at [286, 101] on input "True" at bounding box center [286, 99] width 7 height 6
radio input "true"
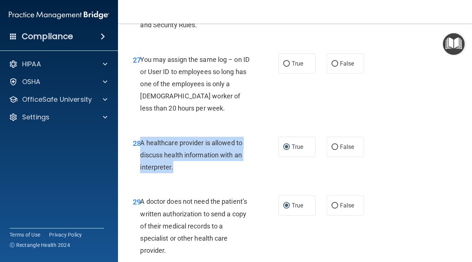
scroll to position [1962, 0]
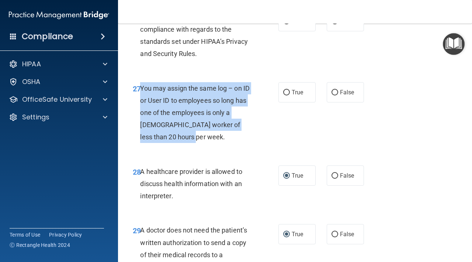
drag, startPoint x: 162, startPoint y: 155, endPoint x: 142, endPoint y: 100, distance: 57.9
click at [142, 100] on div "You may assign the same log – on ID or User ID to employees so long has one of …" at bounding box center [199, 112] width 118 height 61
click at [324, 96] on input "False" at bounding box center [335, 93] width 7 height 6
radio input "true"
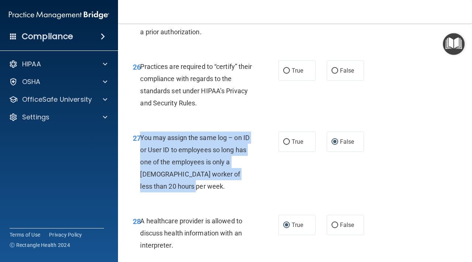
scroll to position [1906, 0]
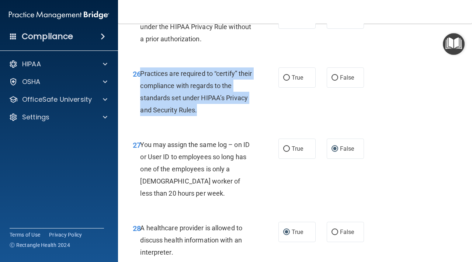
drag, startPoint x: 200, startPoint y: 126, endPoint x: 141, endPoint y: 87, distance: 70.8
click at [141, 87] on div "Practices are required to “certify” their compliance with regards to the standa…" at bounding box center [199, 92] width 118 height 49
click at [324, 81] on input "False" at bounding box center [335, 78] width 7 height 6
radio input "true"
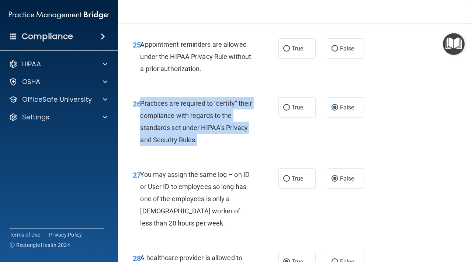
scroll to position [1875, 0]
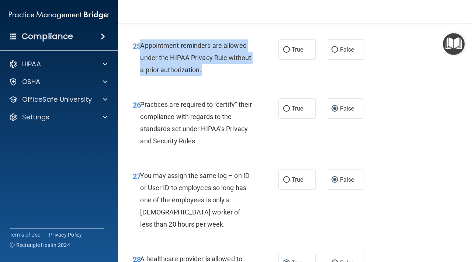
drag, startPoint x: 206, startPoint y: 86, endPoint x: 142, endPoint y: 61, distance: 68.8
click at [142, 61] on div "Appointment reminders are allowed under the HIPAA Privacy Rule without a prior …" at bounding box center [199, 57] width 118 height 37
click at [285, 53] on input "True" at bounding box center [286, 50] width 7 height 6
radio input "true"
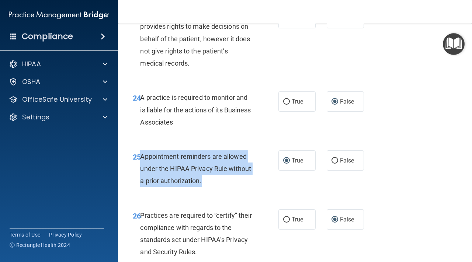
scroll to position [1753, 0]
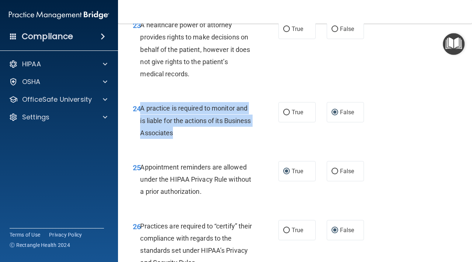
drag, startPoint x: 210, startPoint y: 149, endPoint x: 142, endPoint y: 124, distance: 72.2
click at [142, 124] on div "A practice is required to monitor and is liable for the actions of its Business…" at bounding box center [199, 120] width 118 height 37
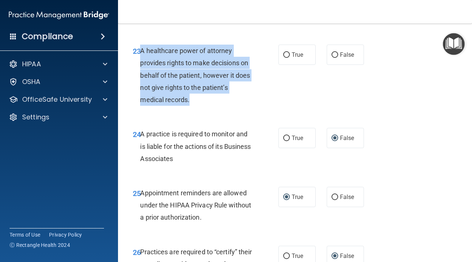
drag, startPoint x: 195, startPoint y: 114, endPoint x: 140, endPoint y: 67, distance: 71.7
click at [140, 67] on div "A healthcare power of attorney provides rights to make decisions on behalf of t…" at bounding box center [199, 75] width 118 height 61
click at [324, 58] on input "False" at bounding box center [335, 55] width 7 height 6
radio input "true"
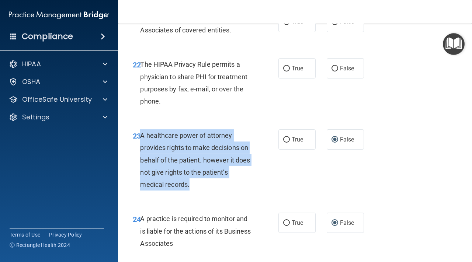
scroll to position [1642, 0]
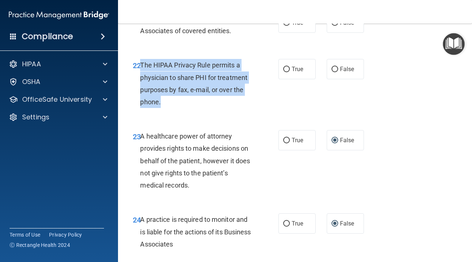
drag, startPoint x: 171, startPoint y: 118, endPoint x: 142, endPoint y: 80, distance: 48.2
click at [142, 80] on div "The HIPAA Privacy Rule permits a physician to share PHI for treatment purposes …" at bounding box center [199, 83] width 118 height 49
click at [288, 72] on input "True" at bounding box center [286, 70] width 7 height 6
radio input "true"
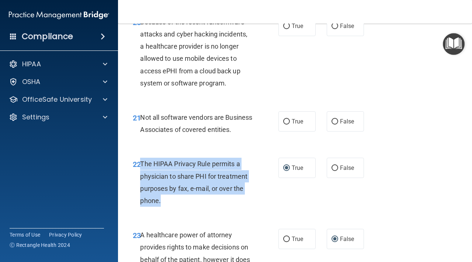
scroll to position [1541, 0]
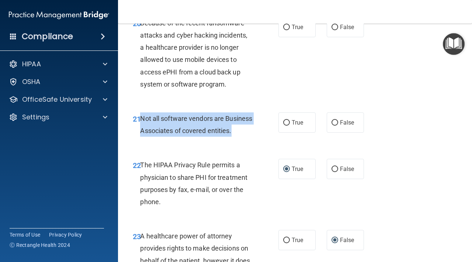
drag, startPoint x: 165, startPoint y: 146, endPoint x: 141, endPoint y: 120, distance: 35.5
click at [141, 120] on div "Not all software vendors are Business Associates of covered entities." at bounding box center [199, 125] width 118 height 24
click at [285, 122] on input "True" at bounding box center [286, 123] width 7 height 6
radio input "true"
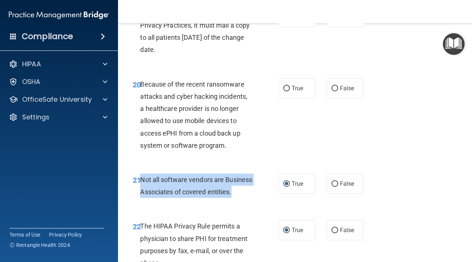
scroll to position [1472, 0]
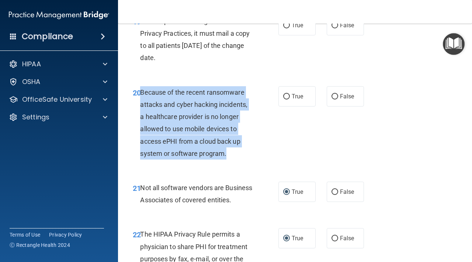
drag, startPoint x: 233, startPoint y: 154, endPoint x: 140, endPoint y: 96, distance: 109.0
click at [140, 96] on div "Because of the recent ransomware attacks and cyber hacking incidents, a healthc…" at bounding box center [199, 122] width 118 height 73
click at [324, 95] on input "False" at bounding box center [335, 97] width 7 height 6
radio input "true"
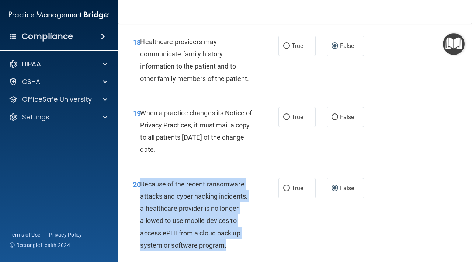
scroll to position [1371, 0]
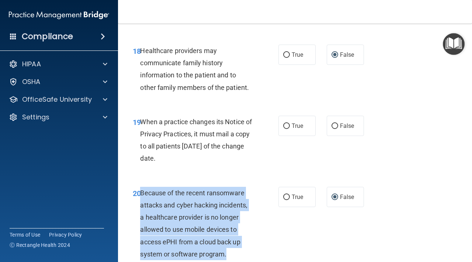
drag, startPoint x: 196, startPoint y: 160, endPoint x: 142, endPoint y: 126, distance: 63.4
click at [142, 126] on div "When a practice changes its Notice of Privacy Practices, it must mail a copy to…" at bounding box center [199, 140] width 118 height 49
click at [324, 124] on input "False" at bounding box center [335, 127] width 7 height 6
radio input "true"
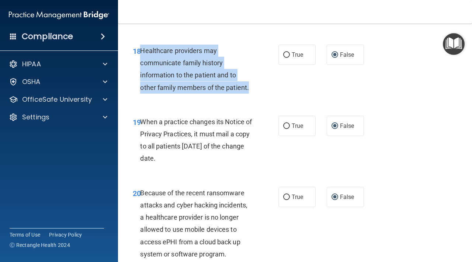
drag, startPoint x: 255, startPoint y: 90, endPoint x: 142, endPoint y: 54, distance: 118.6
click at [142, 54] on div "Healthcare providers may communicate family history information to the patient …" at bounding box center [199, 69] width 118 height 49
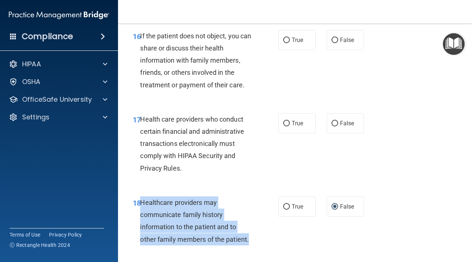
scroll to position [1218, 0]
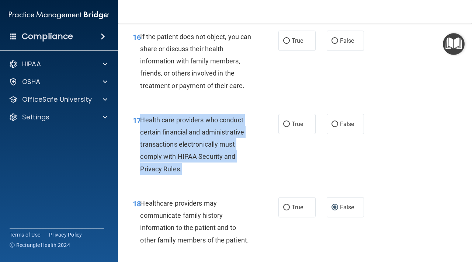
drag, startPoint x: 187, startPoint y: 173, endPoint x: 140, endPoint y: 122, distance: 69.0
click at [140, 122] on div "Health care providers who conduct certain financial and administrative transact…" at bounding box center [199, 144] width 118 height 61
click at [289, 123] on input "True" at bounding box center [286, 125] width 7 height 6
radio input "true"
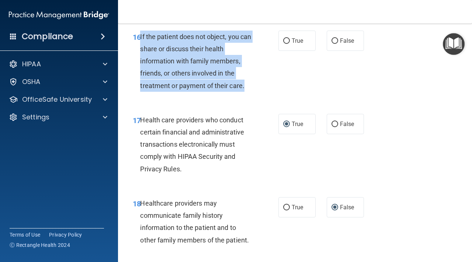
drag, startPoint x: 259, startPoint y: 90, endPoint x: 140, endPoint y: 38, distance: 129.6
click at [140, 38] on div "16 If the patient does not object, you can share or discuss their health inform…" at bounding box center [206, 63] width 168 height 65
click at [287, 42] on input "True" at bounding box center [286, 41] width 7 height 6
radio input "true"
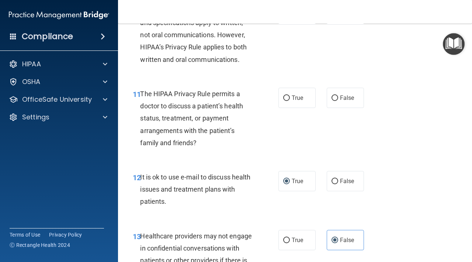
scroll to position [805, 0]
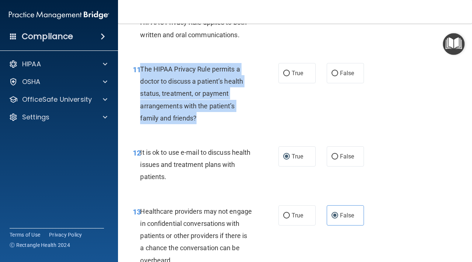
drag, startPoint x: 204, startPoint y: 121, endPoint x: 141, endPoint y: 70, distance: 81.2
click at [141, 70] on div "The HIPAA Privacy Rule permits a doctor to discuss a patient’s health status, t…" at bounding box center [199, 93] width 118 height 61
click at [286, 73] on input "True" at bounding box center [286, 74] width 7 height 6
radio input "true"
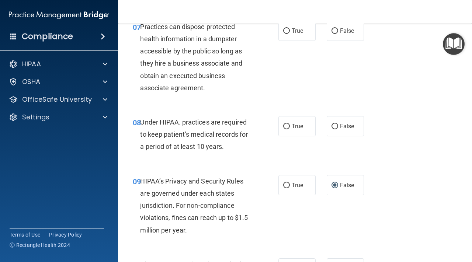
scroll to position [526, 0]
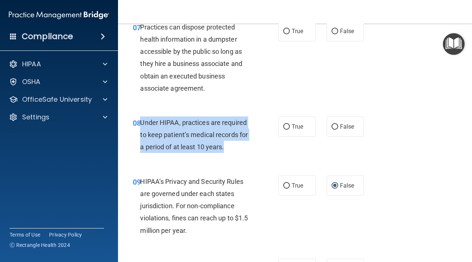
drag, startPoint x: 234, startPoint y: 149, endPoint x: 141, endPoint y: 123, distance: 96.1
click at [141, 123] on div "Under HIPAA, practices are required to keep patient’s medical records for a per…" at bounding box center [199, 135] width 118 height 37
click at [324, 130] on input "False" at bounding box center [335, 127] width 7 height 6
radio input "true"
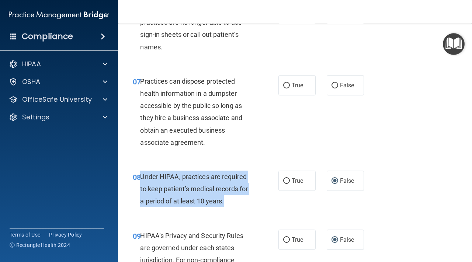
scroll to position [443, 0]
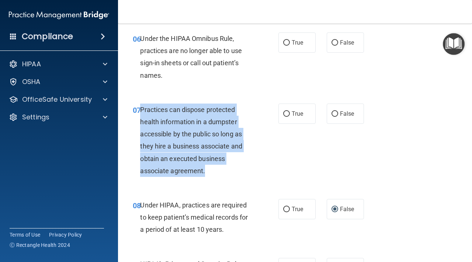
drag, startPoint x: 213, startPoint y: 175, endPoint x: 140, endPoint y: 113, distance: 96.4
click at [140, 113] on div "07 Practices can dispose protected health information in a dumpster accessible …" at bounding box center [206, 142] width 168 height 77
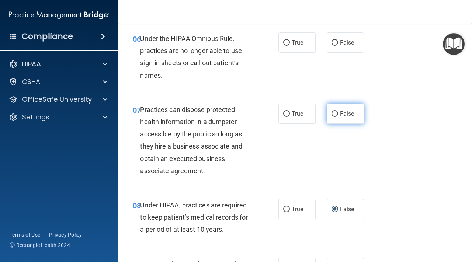
click at [324, 111] on label "False" at bounding box center [345, 114] width 37 height 20
click at [324, 111] on input "False" at bounding box center [335, 114] width 7 height 6
radio input "true"
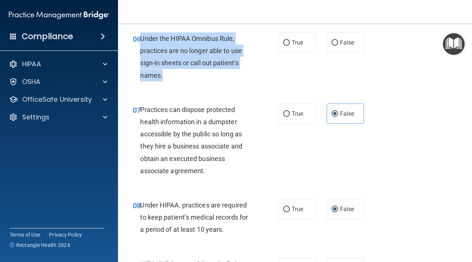
drag, startPoint x: 170, startPoint y: 75, endPoint x: 142, endPoint y: 39, distance: 45.4
click at [142, 39] on div "Under the HIPAA Omnibus Rule, practices are no longer able to use sign-in sheet…" at bounding box center [199, 56] width 118 height 49
click at [324, 42] on input "False" at bounding box center [335, 43] width 7 height 6
radio input "true"
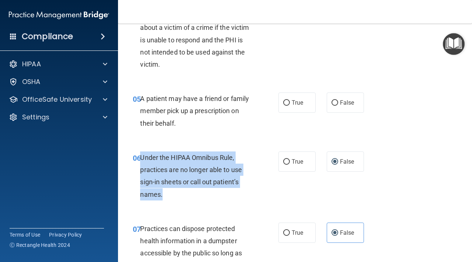
scroll to position [323, 0]
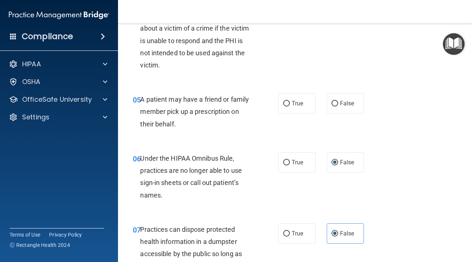
click at [183, 126] on div "A patient may have a friend or family member pick up a prescription on their be…" at bounding box center [199, 111] width 118 height 37
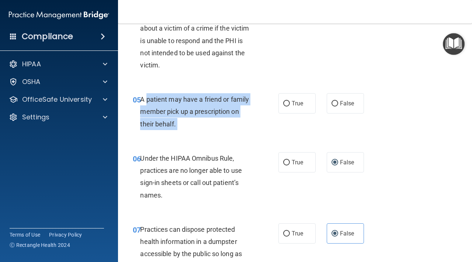
drag, startPoint x: 183, startPoint y: 126, endPoint x: 147, endPoint y: 100, distance: 43.7
click at [147, 100] on div "A patient may have a friend or family member pick up a prescription on their be…" at bounding box center [199, 111] width 118 height 37
click at [287, 104] on input "True" at bounding box center [286, 104] width 7 height 6
radio input "true"
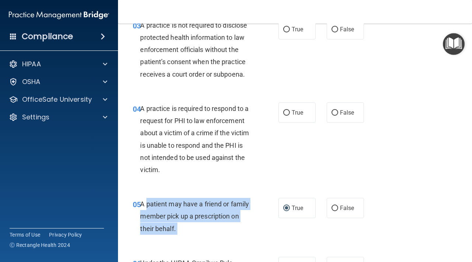
scroll to position [219, 0]
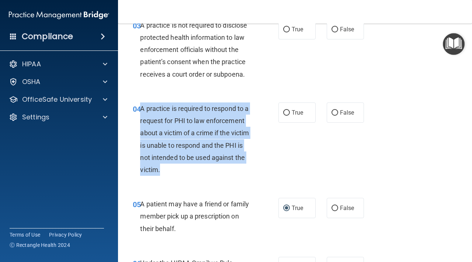
drag, startPoint x: 173, startPoint y: 169, endPoint x: 141, endPoint y: 111, distance: 65.8
click at [141, 111] on div "A practice is required to respond to a request for PHI to law enforcement about…" at bounding box center [199, 139] width 118 height 73
click at [324, 113] on input "False" at bounding box center [335, 113] width 7 height 6
radio input "true"
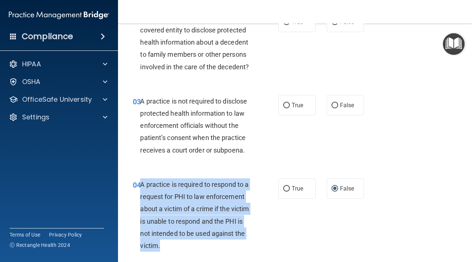
scroll to position [113, 0]
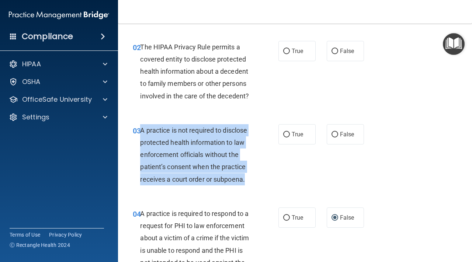
drag, startPoint x: 249, startPoint y: 178, endPoint x: 140, endPoint y: 133, distance: 118.8
click at [140, 133] on div "03 A practice is not required to disclose protected health information to law e…" at bounding box center [206, 156] width 168 height 65
click at [324, 135] on input "False" at bounding box center [335, 135] width 7 height 6
radio input "true"
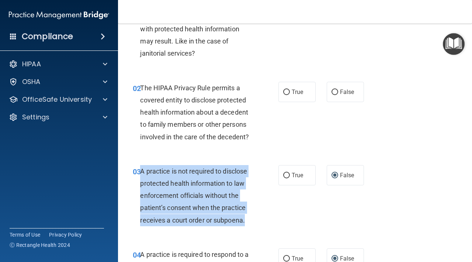
scroll to position [72, 0]
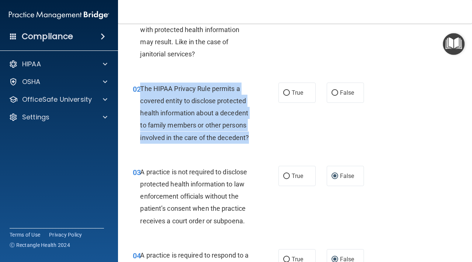
drag, startPoint x: 254, startPoint y: 140, endPoint x: 140, endPoint y: 89, distance: 125.1
click at [140, 89] on div "02 The HIPAA Privacy Rule permits a covered entity to disclose protected health…" at bounding box center [206, 115] width 168 height 65
click at [286, 93] on input "True" at bounding box center [286, 93] width 7 height 6
radio input "true"
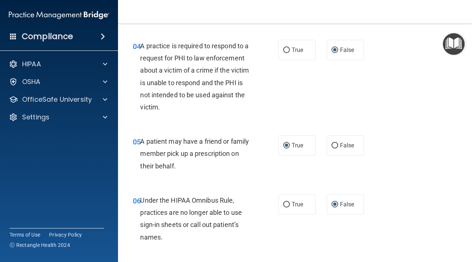
scroll to position [306, 0]
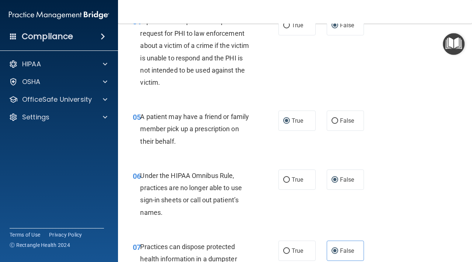
click at [250, 169] on div "06 Under the HIPAA Omnibus Rule, practices are no longer able to use sign-in sh…" at bounding box center [295, 196] width 336 height 71
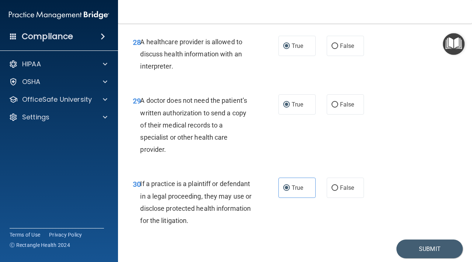
scroll to position [2131, 0]
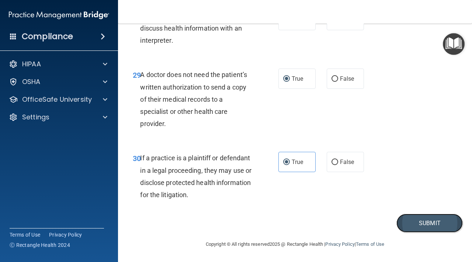
click at [324, 221] on button "Submit" at bounding box center [430, 223] width 66 height 19
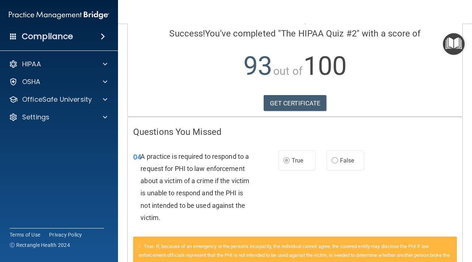
scroll to position [49, 0]
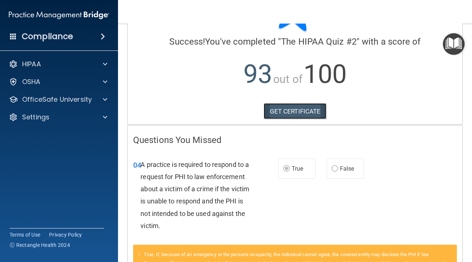
click at [310, 111] on link "GET CERTIFICATE" at bounding box center [295, 111] width 63 height 16
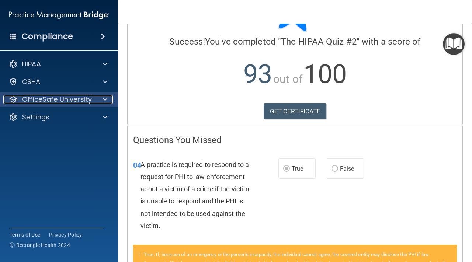
click at [62, 100] on p "OfficeSafe University" at bounding box center [57, 99] width 70 height 9
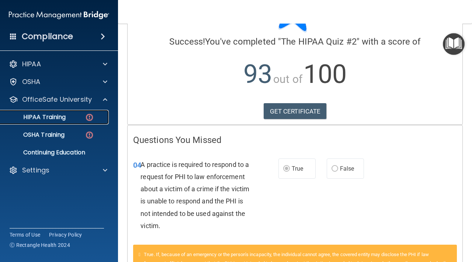
click at [60, 120] on p "HIPAA Training" at bounding box center [35, 117] width 61 height 7
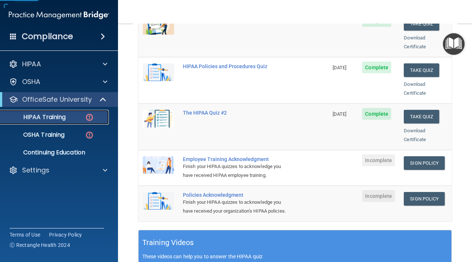
scroll to position [134, 0]
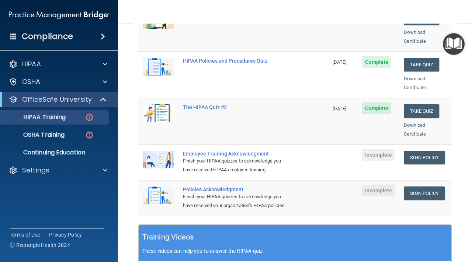
click at [324, 186] on td at bounding box center [344, 198] width 30 height 35
click at [324, 151] on link "Sign Policy" at bounding box center [424, 158] width 41 height 14
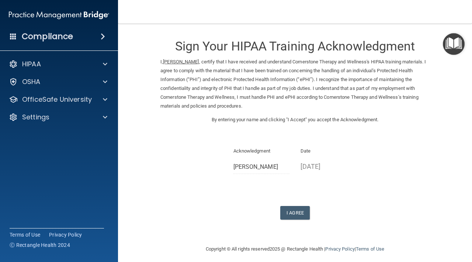
click at [184, 63] on ins "[PERSON_NAME]" at bounding box center [181, 62] width 36 height 6
click at [426, 154] on div "Acknowledgment [PERSON_NAME] Date [DATE]" at bounding box center [295, 163] width 269 height 33
click at [426, 154] on div "Acknowledgment Sarah Wagner Date 08/29/2025" at bounding box center [295, 163] width 269 height 33
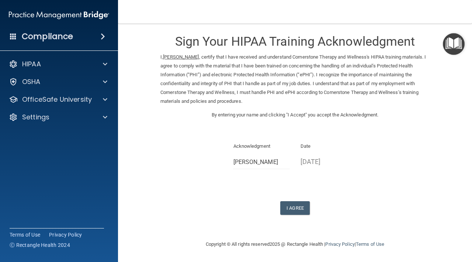
click at [202, 167] on div "Acknowledgment Sarah Wagner Date 08/29/2025" at bounding box center [295, 158] width 269 height 33
click at [102, 34] on span at bounding box center [103, 36] width 4 height 9
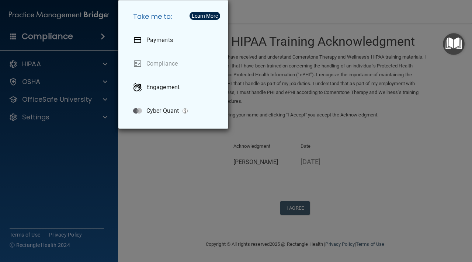
click at [195, 169] on div "Take me to: Payments Compliance Engagement Cyber Quant" at bounding box center [236, 131] width 472 height 262
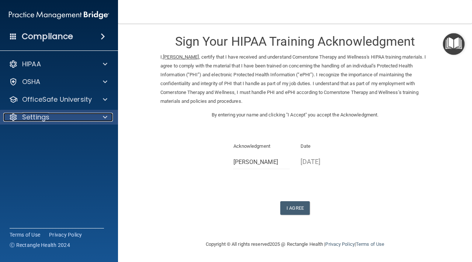
click at [59, 117] on div "Settings" at bounding box center [49, 117] width 92 height 9
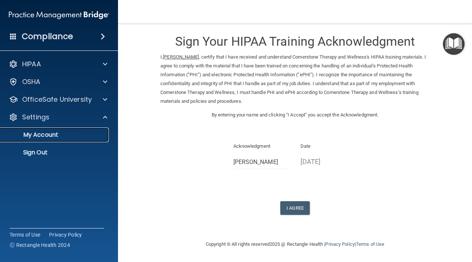
click at [45, 137] on p "My Account" at bounding box center [55, 134] width 101 height 7
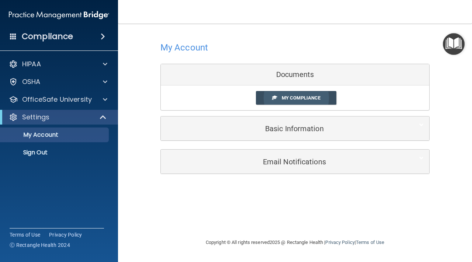
click at [293, 97] on span "My Compliance" at bounding box center [301, 98] width 39 height 6
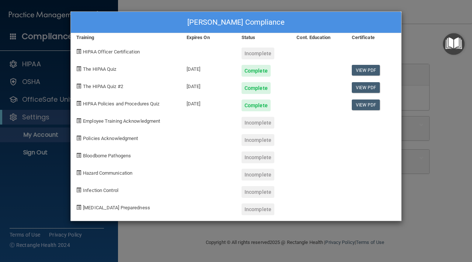
click at [401, 140] on div at bounding box center [374, 137] width 55 height 17
click at [366, 84] on link "View PDF" at bounding box center [366, 87] width 28 height 11
click at [404, 102] on div "Sarah Wagner's Compliance Training Expires On Status Cont. Education Certificat…" at bounding box center [236, 131] width 472 height 262
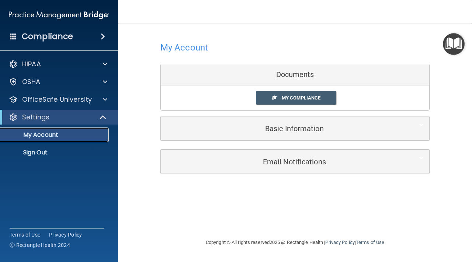
click at [70, 134] on p "My Account" at bounding box center [55, 134] width 101 height 7
click at [58, 137] on p "My Account" at bounding box center [55, 134] width 101 height 7
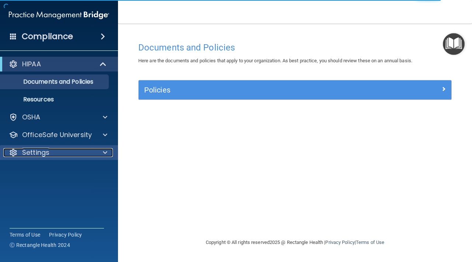
click at [47, 152] on p "Settings" at bounding box center [35, 152] width 27 height 9
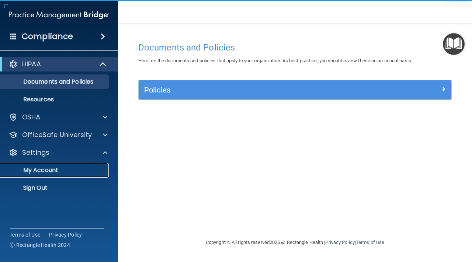
click at [58, 175] on link "My Account" at bounding box center [51, 170] width 116 height 15
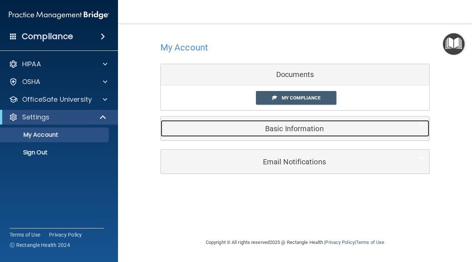
click at [316, 132] on h5 "Basic Information" at bounding box center [283, 129] width 235 height 8
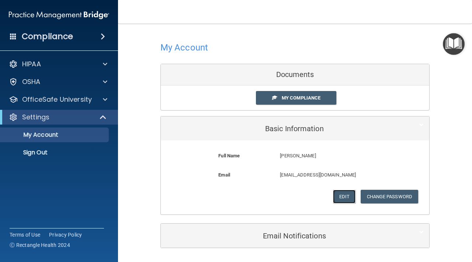
click at [324, 197] on button "Edit" at bounding box center [344, 197] width 23 height 14
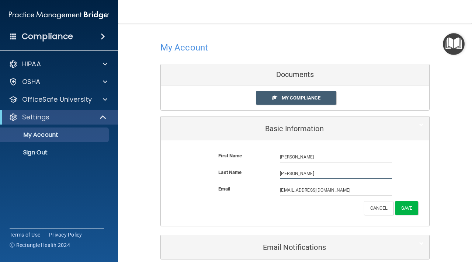
click at [292, 175] on input "Wagner" at bounding box center [336, 173] width 112 height 11
click at [300, 173] on input "Wagner" at bounding box center [336, 173] width 112 height 11
type input "W"
type input "Guido"
click at [324, 205] on button "Save" at bounding box center [406, 209] width 23 height 14
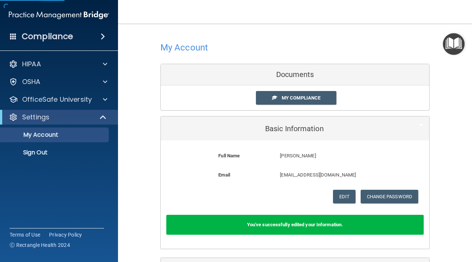
scroll to position [58, 0]
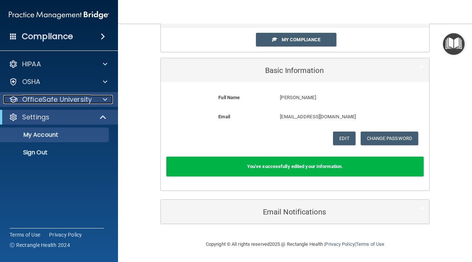
click at [60, 101] on p "OfficeSafe University" at bounding box center [57, 99] width 70 height 9
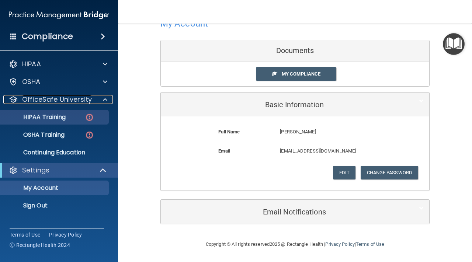
scroll to position [24, 0]
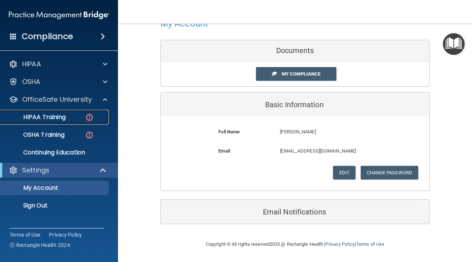
click at [69, 119] on div "HIPAA Training" at bounding box center [55, 117] width 101 height 7
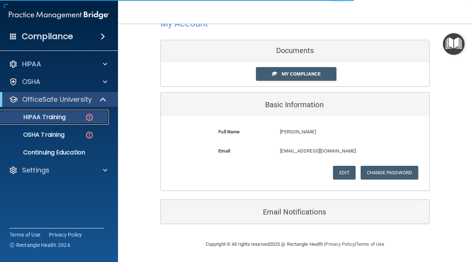
scroll to position [325, 0]
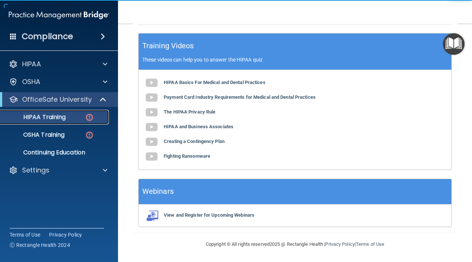
click at [53, 117] on p "HIPAA Training" at bounding box center [35, 117] width 61 height 7
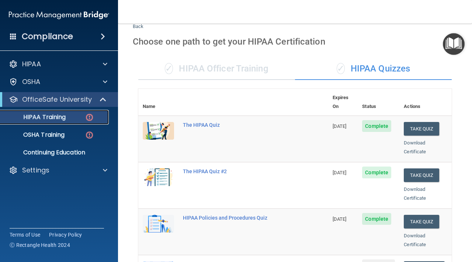
scroll to position [0, 0]
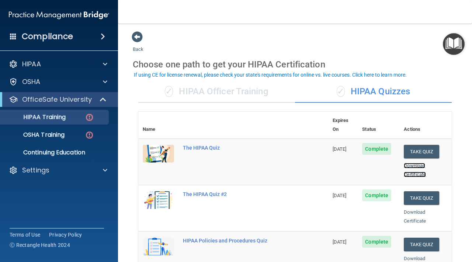
click at [324, 163] on link "Download Certificate" at bounding box center [415, 170] width 22 height 14
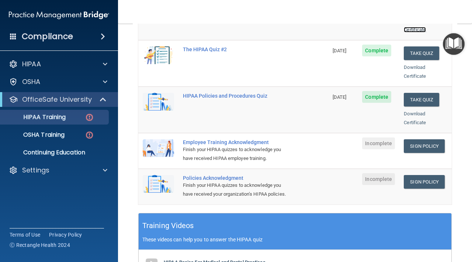
scroll to position [146, 0]
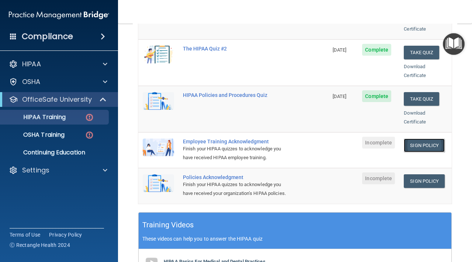
click at [324, 139] on link "Sign Policy" at bounding box center [424, 146] width 41 height 14
click at [324, 175] on link "Sign Policy" at bounding box center [424, 182] width 41 height 14
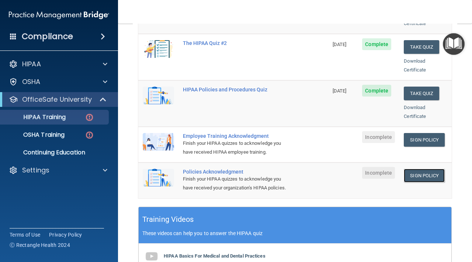
scroll to position [155, 0]
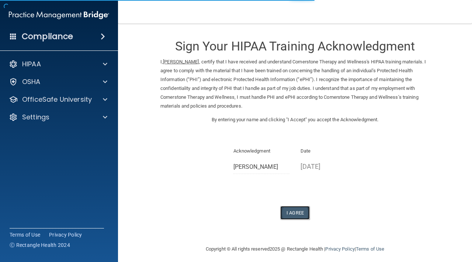
click at [285, 211] on button "I Agree" at bounding box center [296, 213] width 30 height 14
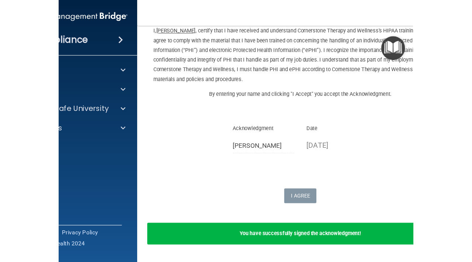
scroll to position [1, 0]
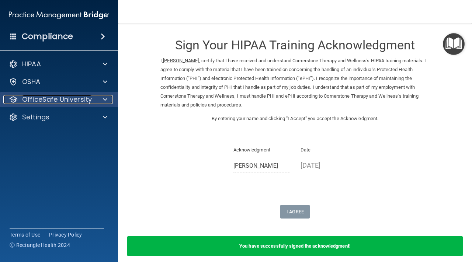
click at [65, 99] on p "OfficeSafe University" at bounding box center [57, 99] width 70 height 9
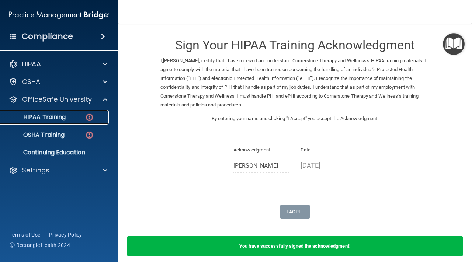
click at [65, 115] on p "HIPAA Training" at bounding box center [35, 117] width 61 height 7
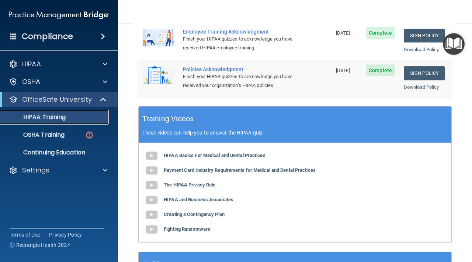
scroll to position [320, 0]
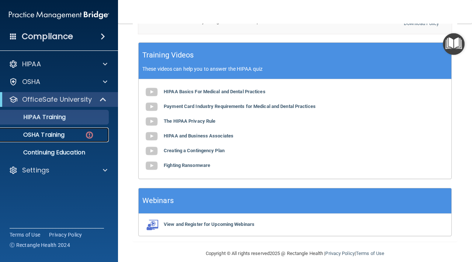
click at [71, 130] on link "OSHA Training" at bounding box center [51, 135] width 116 height 15
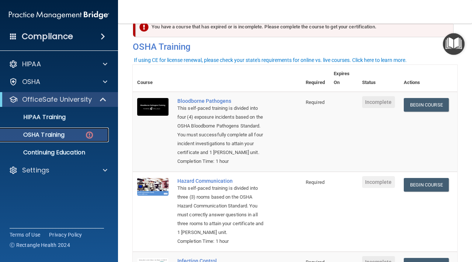
scroll to position [5, 0]
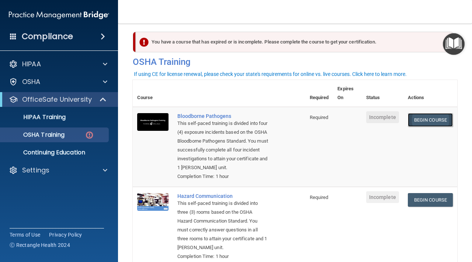
click at [436, 121] on link "Begin Course" at bounding box center [430, 120] width 45 height 14
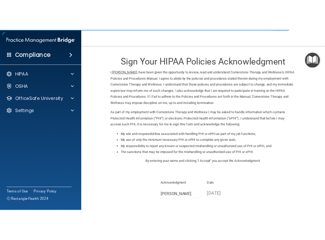
scroll to position [76, 0]
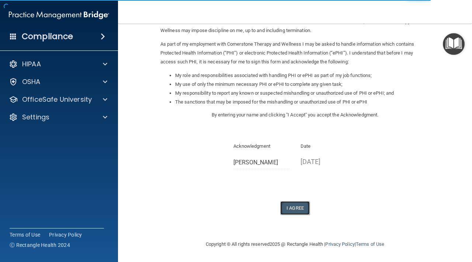
click at [290, 206] on button "I Agree" at bounding box center [296, 209] width 30 height 14
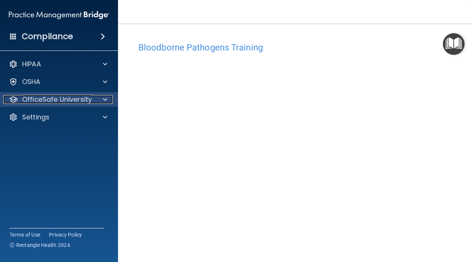
click at [78, 101] on p "OfficeSafe University" at bounding box center [57, 99] width 70 height 9
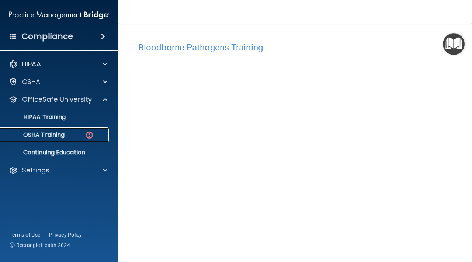
click at [67, 133] on div "OSHA Training" at bounding box center [55, 134] width 101 height 7
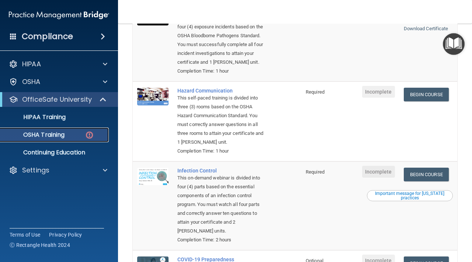
scroll to position [78, 0]
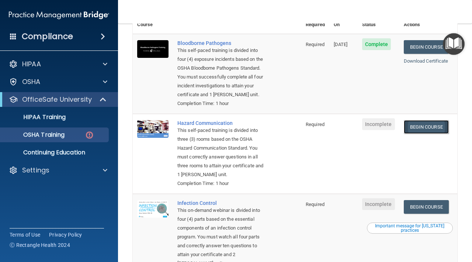
click at [424, 127] on link "Begin Course" at bounding box center [426, 127] width 45 height 14
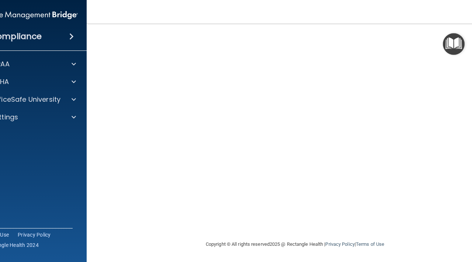
scroll to position [15, 0]
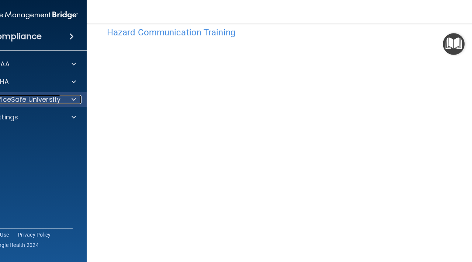
click at [33, 99] on p "OfficeSafe University" at bounding box center [26, 99] width 70 height 9
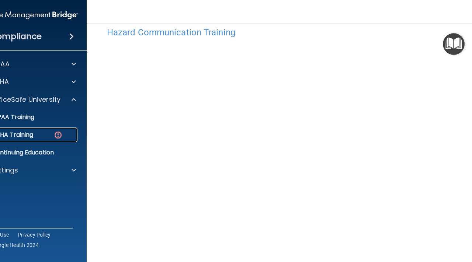
click at [42, 138] on div "OSHA Training" at bounding box center [23, 134] width 101 height 7
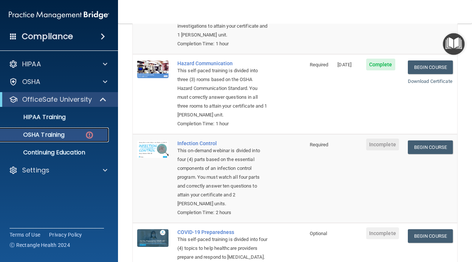
scroll to position [144, 0]
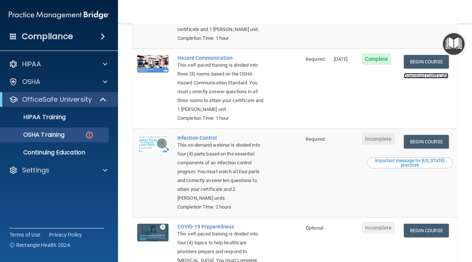
click at [432, 78] on link "Download Certificate" at bounding box center [426, 76] width 45 height 6
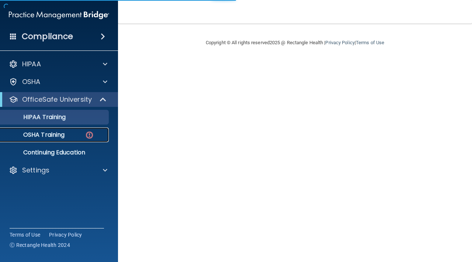
click at [71, 134] on div "OSHA Training" at bounding box center [55, 134] width 101 height 7
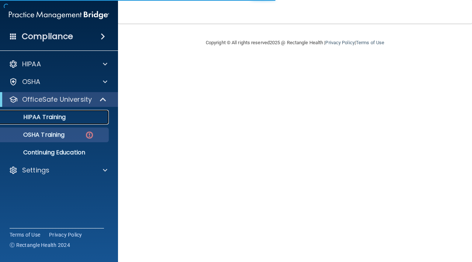
click at [71, 113] on link "HIPAA Training" at bounding box center [51, 117] width 116 height 15
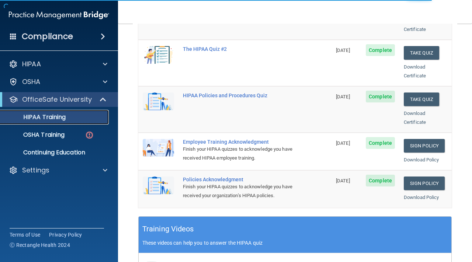
scroll to position [147, 0]
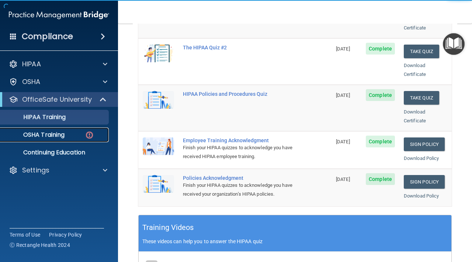
click at [72, 135] on div "OSHA Training" at bounding box center [55, 134] width 101 height 7
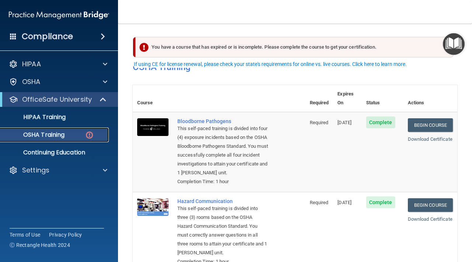
scroll to position [209, 0]
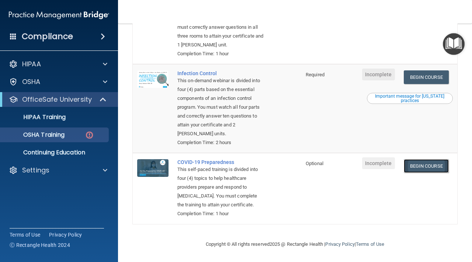
click at [428, 164] on link "Begin Course" at bounding box center [426, 166] width 45 height 14
click at [419, 76] on link "Begin Course" at bounding box center [426, 78] width 45 height 14
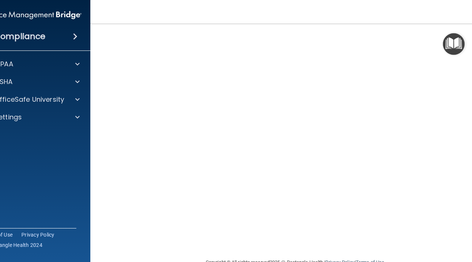
scroll to position [38, 0]
click at [448, 46] on img "Open Resource Center" at bounding box center [454, 44] width 22 height 22
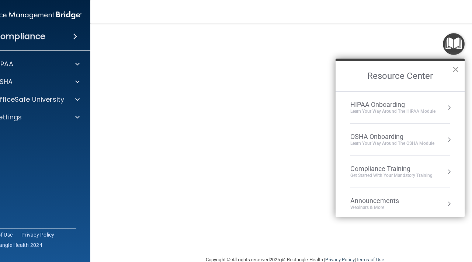
click at [454, 69] on button "×" at bounding box center [456, 69] width 7 height 12
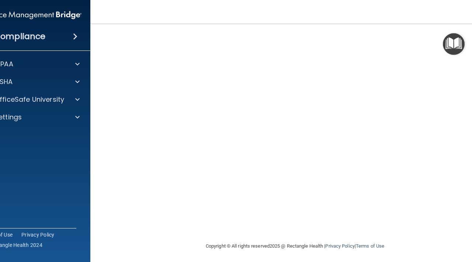
scroll to position [53, 0]
click at [71, 102] on div at bounding box center [76, 99] width 18 height 9
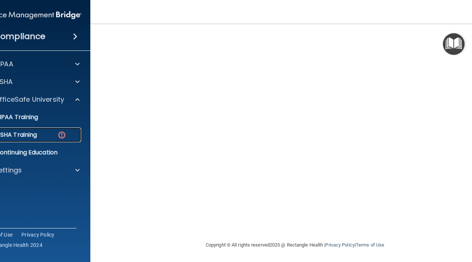
click at [57, 137] on div "OSHA Training" at bounding box center [27, 134] width 101 height 7
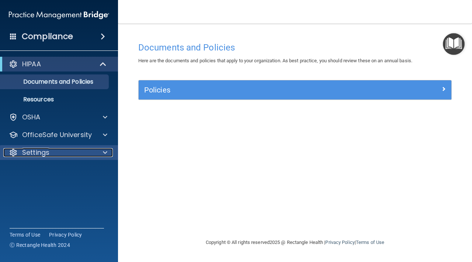
click at [64, 152] on div "Settings" at bounding box center [49, 152] width 92 height 9
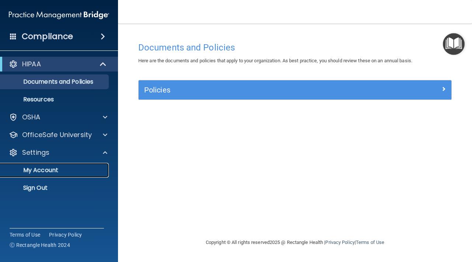
click at [47, 169] on p "My Account" at bounding box center [55, 170] width 101 height 7
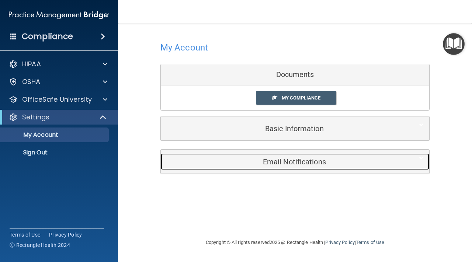
click at [285, 162] on h5 "Email Notifications" at bounding box center [283, 162] width 235 height 8
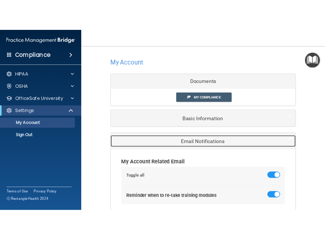
scroll to position [41, 0]
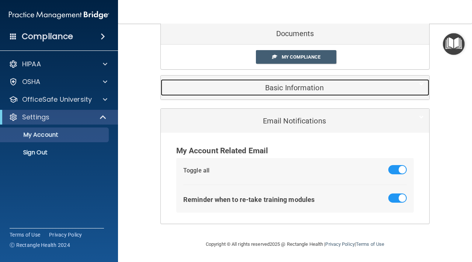
click at [284, 90] on h5 "Basic Information" at bounding box center [283, 88] width 235 height 8
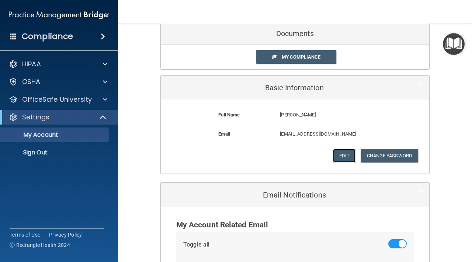
click at [324, 157] on button "Edit" at bounding box center [344, 156] width 23 height 14
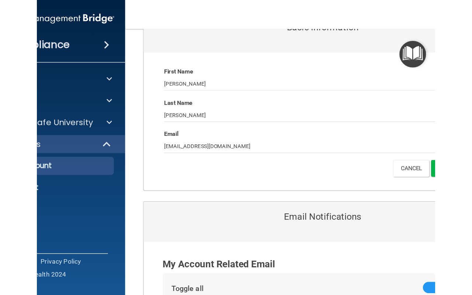
scroll to position [109, 0]
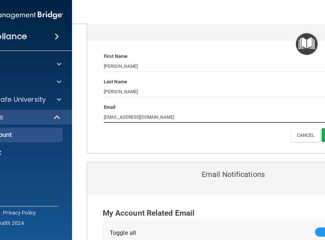
click at [179, 117] on input "[EMAIL_ADDRESS][DOMAIN_NAME]" at bounding box center [222, 117] width 236 height 11
drag, startPoint x: 179, startPoint y: 117, endPoint x: 90, endPoint y: 118, distance: 88.2
click at [90, 118] on div "First Name [PERSON_NAME] [PERSON_NAME] Last Name [PERSON_NAME] Email [EMAIL_ADD…" at bounding box center [221, 97] width 269 height 112
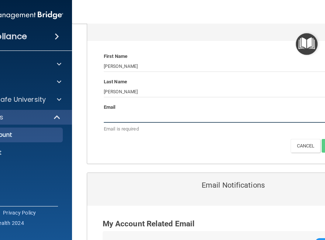
paste input "- [ ] [EMAIL_ADDRESS][DOMAIN_NAME]"
click at [115, 118] on input "- [ ] [EMAIL_ADDRESS][DOMAIN_NAME]" at bounding box center [222, 117] width 236 height 11
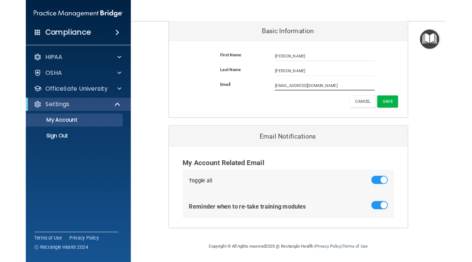
scroll to position [94, 0]
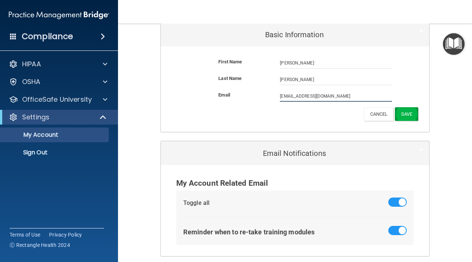
type input "[EMAIL_ADDRESS][DOMAIN_NAME]"
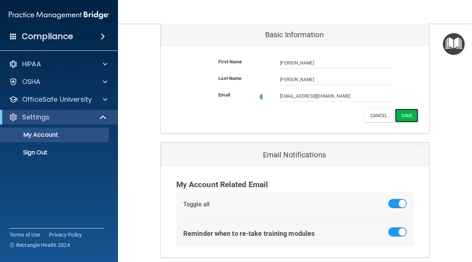
click at [324, 111] on button "Save" at bounding box center [406, 116] width 23 height 14
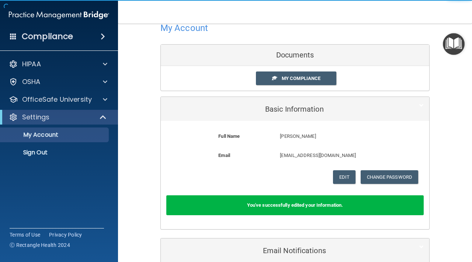
scroll to position [0, 0]
